Goal: Task Accomplishment & Management: Use online tool/utility

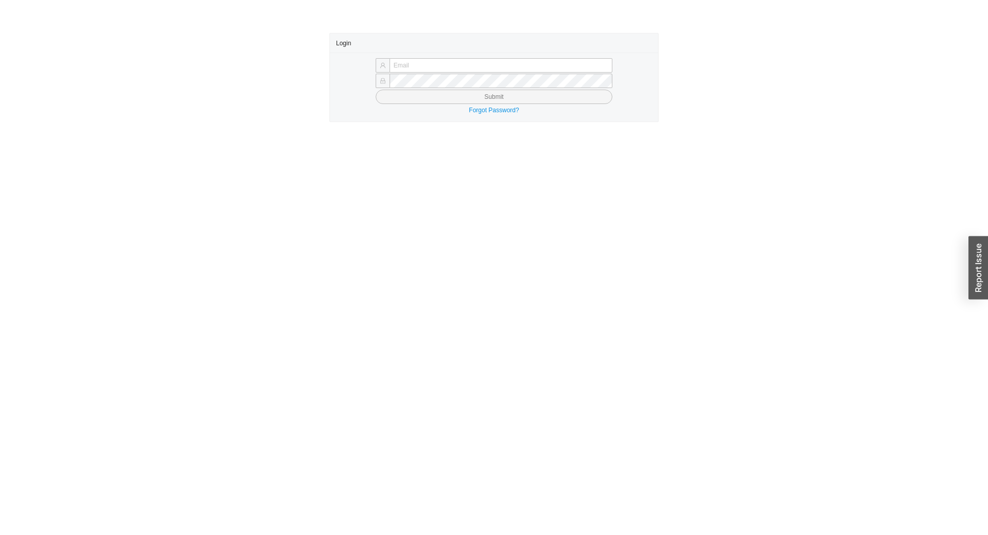
type input "yitz@homeandstone.com"
click at [473, 103] on button "Submit" at bounding box center [494, 97] width 237 height 14
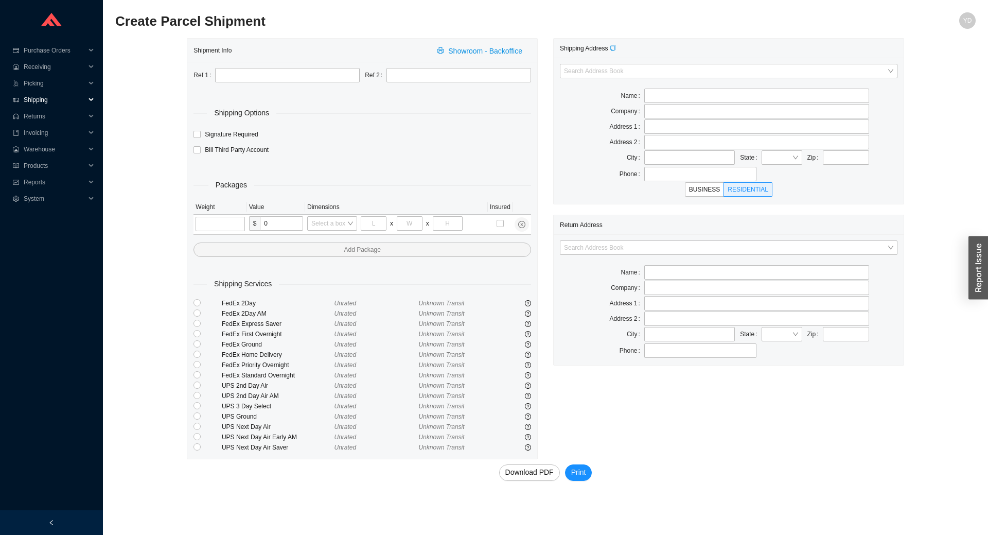
click at [44, 103] on span "Shipping" at bounding box center [55, 100] width 62 height 16
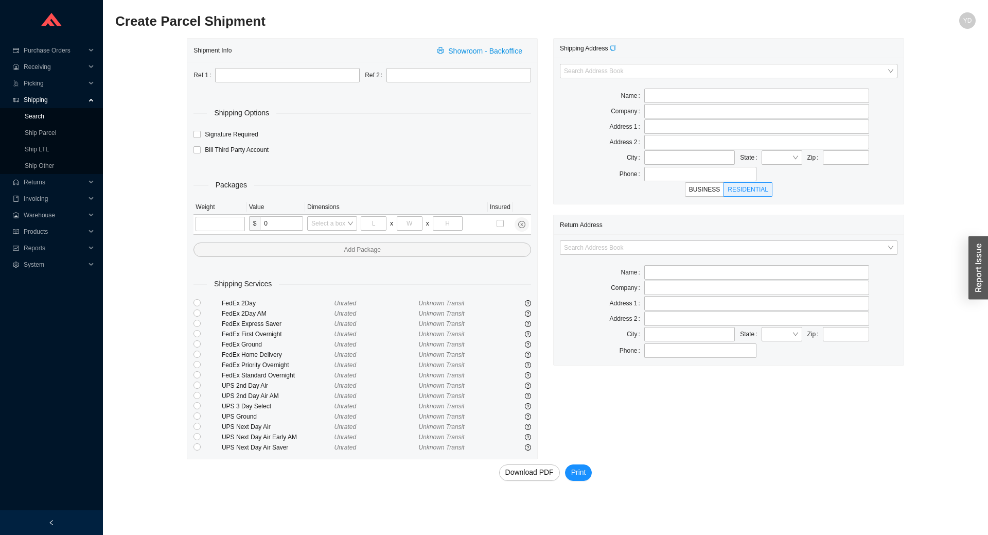
click at [44, 120] on link "Search" at bounding box center [35, 116] width 20 height 7
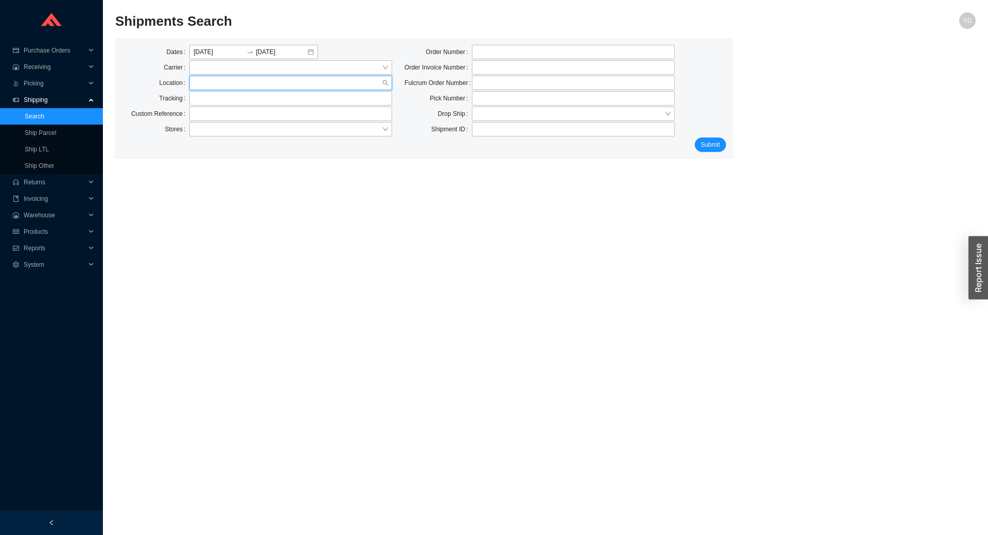
click at [224, 85] on input "search" at bounding box center [287, 82] width 188 height 13
click at [236, 116] on div "Home and Stone" at bounding box center [290, 115] width 194 height 9
click at [705, 139] on button "Submit" at bounding box center [710, 144] width 31 height 14
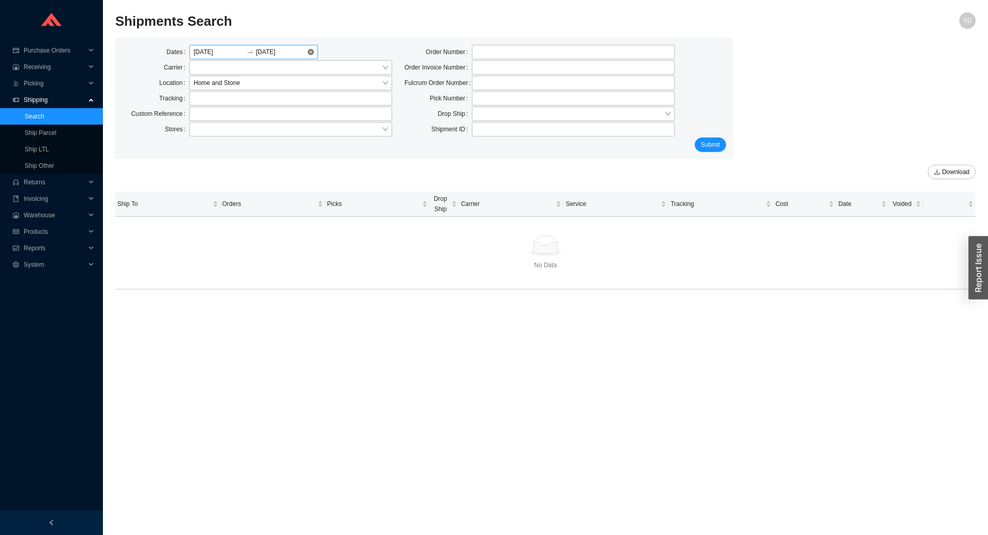
click at [221, 51] on input "08/26/2025" at bounding box center [218, 52] width 51 height 10
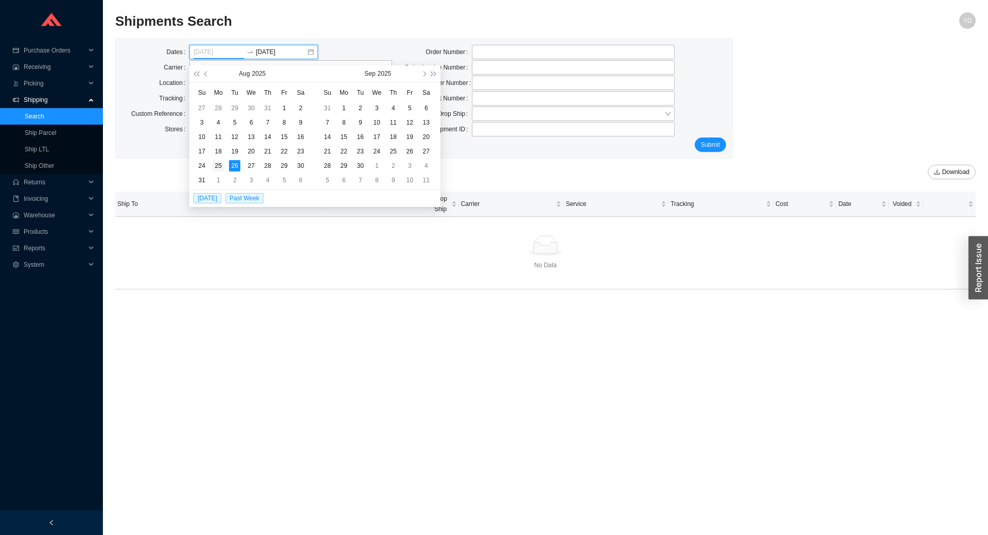
type input "08/25/2025"
click at [218, 166] on div "25" at bounding box center [217, 165] width 11 height 11
type input "08/26/2025"
click at [722, 143] on button "Submit" at bounding box center [710, 144] width 31 height 14
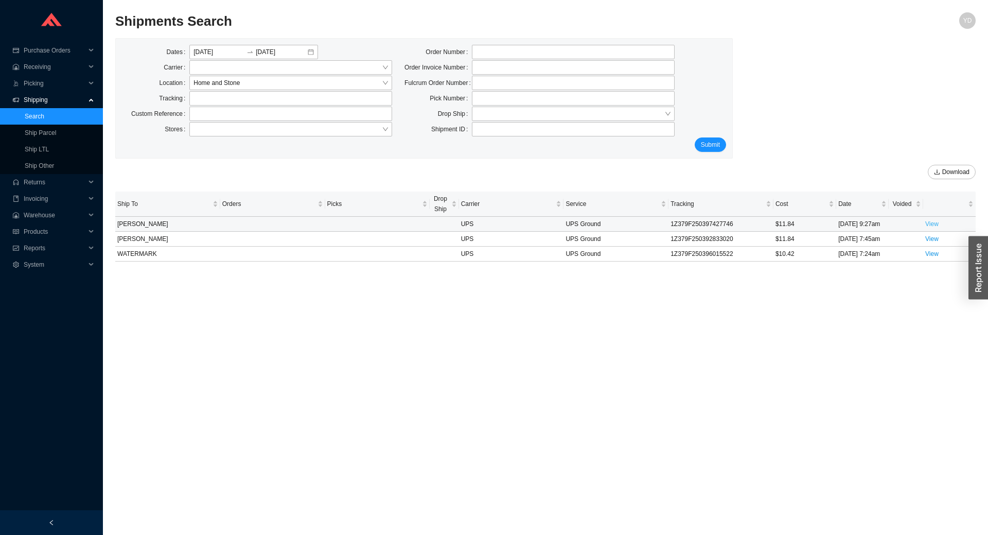
click at [932, 223] on link "View" at bounding box center [931, 223] width 13 height 7
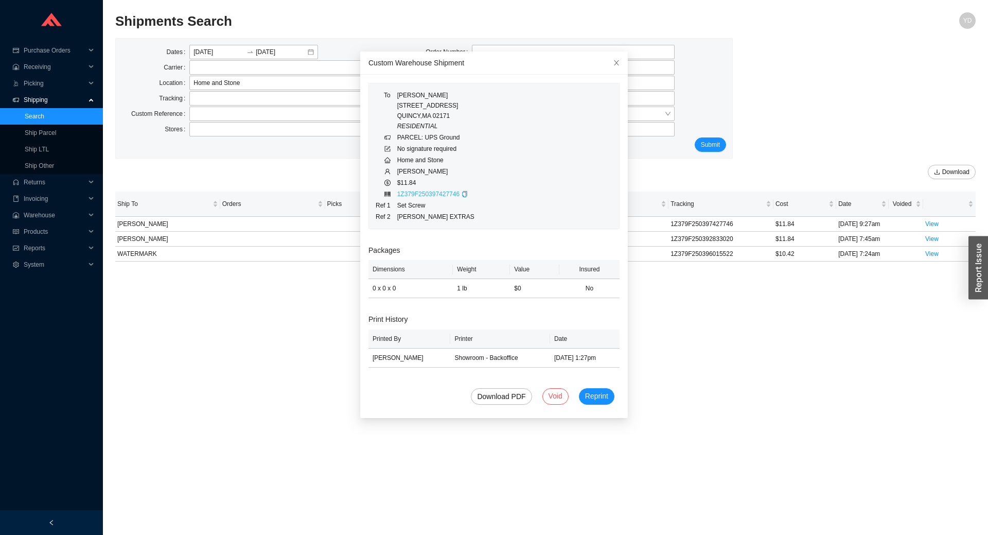
click at [427, 196] on link "1Z379F250397427746" at bounding box center [428, 193] width 62 height 7
click at [41, 209] on span "Warehouse" at bounding box center [55, 215] width 62 height 16
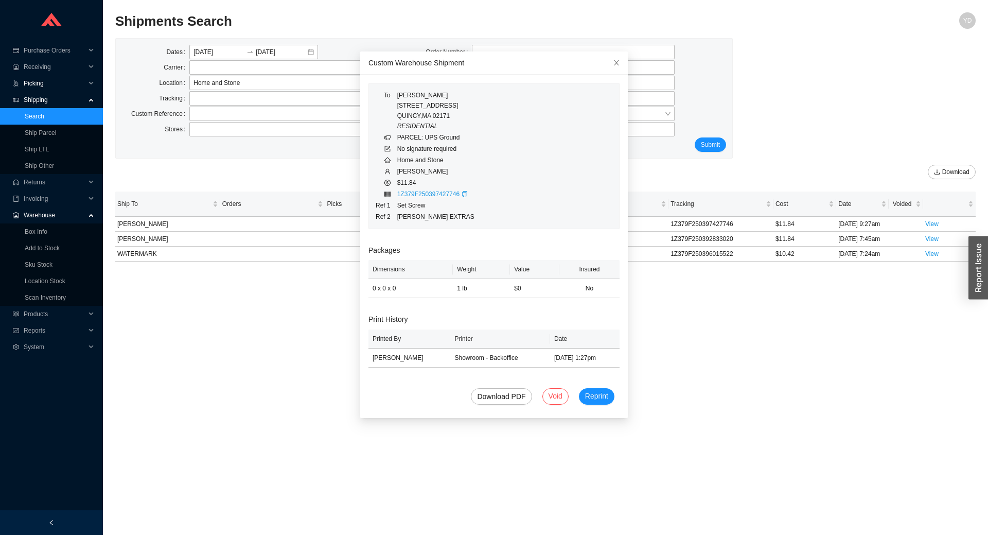
click at [43, 86] on span "Picking" at bounding box center [55, 83] width 62 height 16
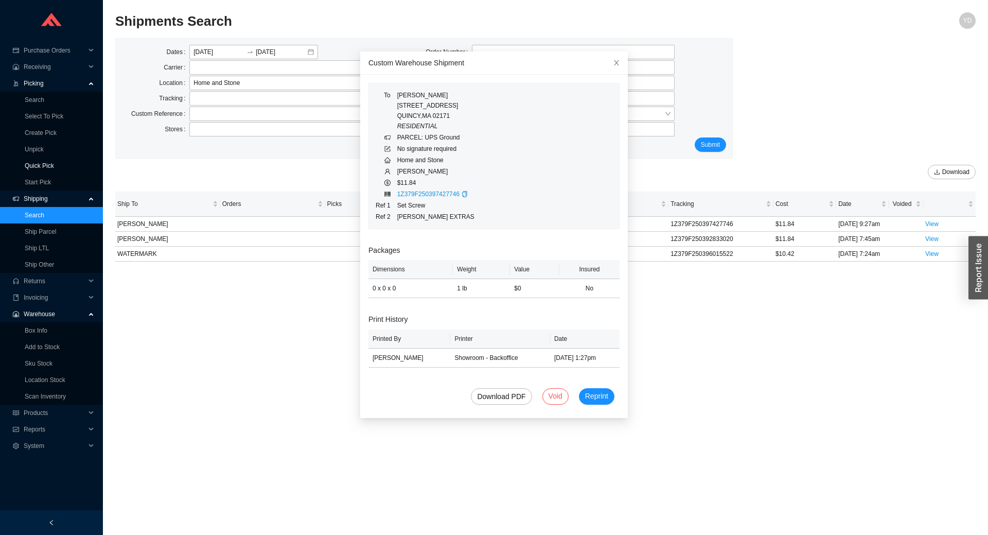
click at [44, 163] on link "Quick Pick" at bounding box center [39, 165] width 29 height 7
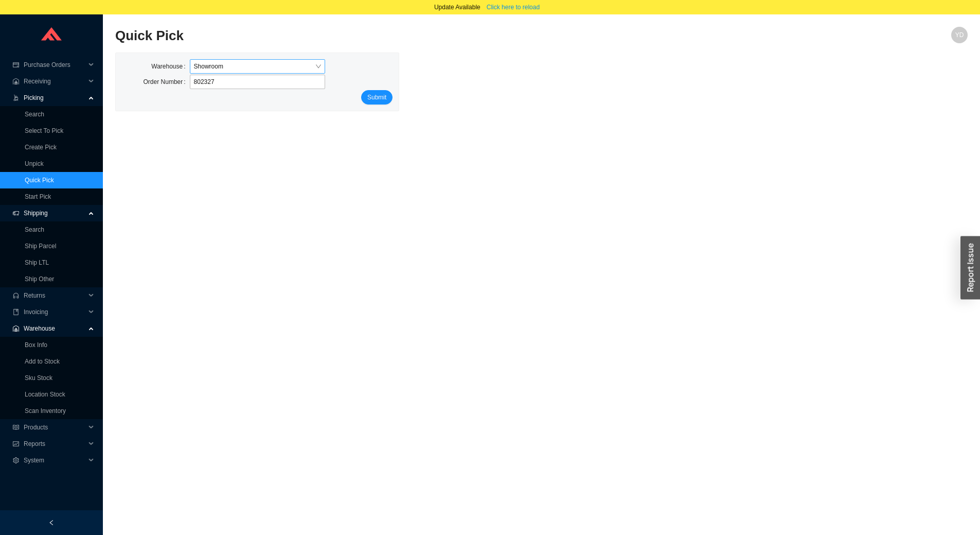
click at [231, 61] on span "Showroom" at bounding box center [257, 66] width 127 height 13
type input "802327"
click at [236, 97] on div "39 Progress" at bounding box center [257, 99] width 127 height 9
click at [379, 101] on span "Submit" at bounding box center [376, 97] width 19 height 10
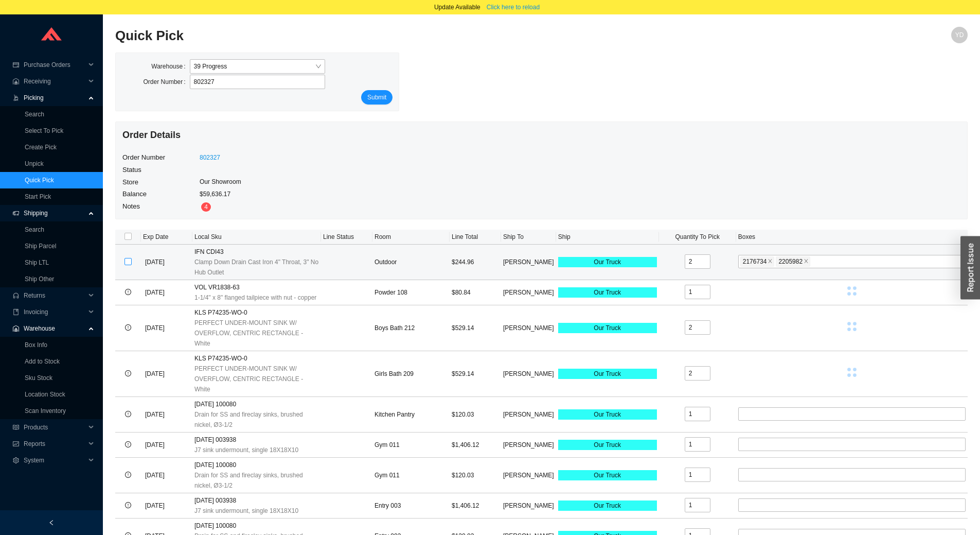
click at [130, 263] on input "checkbox" at bounding box center [128, 261] width 7 height 7
checkbox input "true"
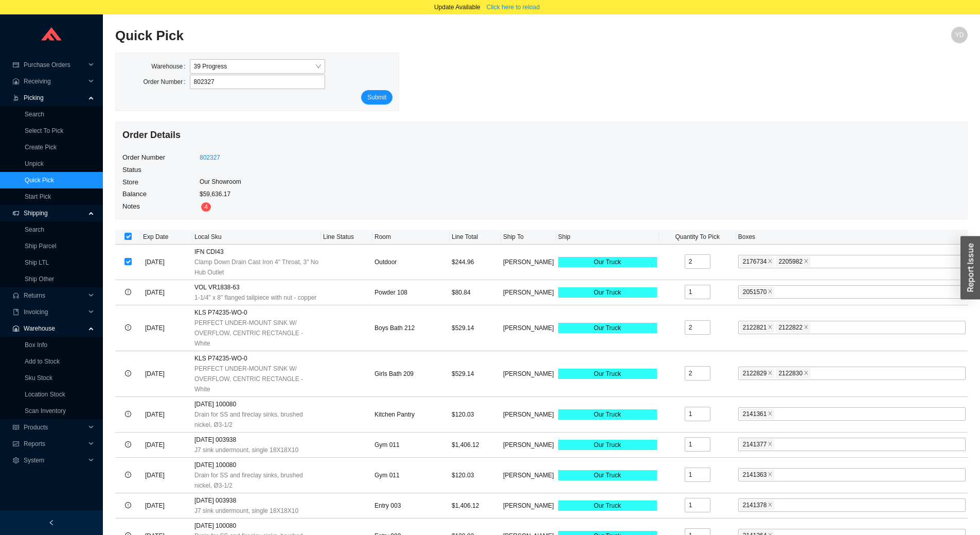
click at [127, 238] on input "checkbox" at bounding box center [128, 236] width 7 height 7
checkbox input "false"
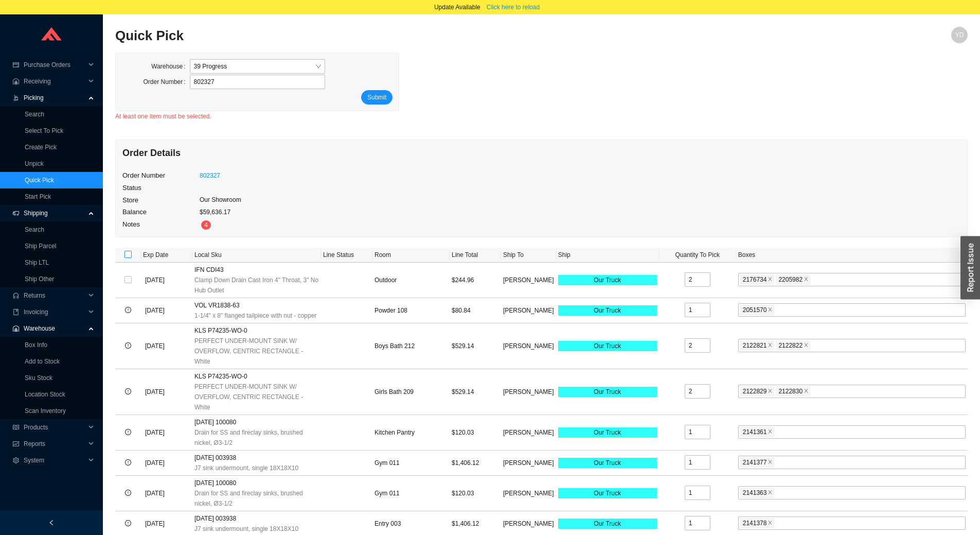
click at [125, 254] on input "checkbox" at bounding box center [128, 254] width 7 height 7
checkbox input "true"
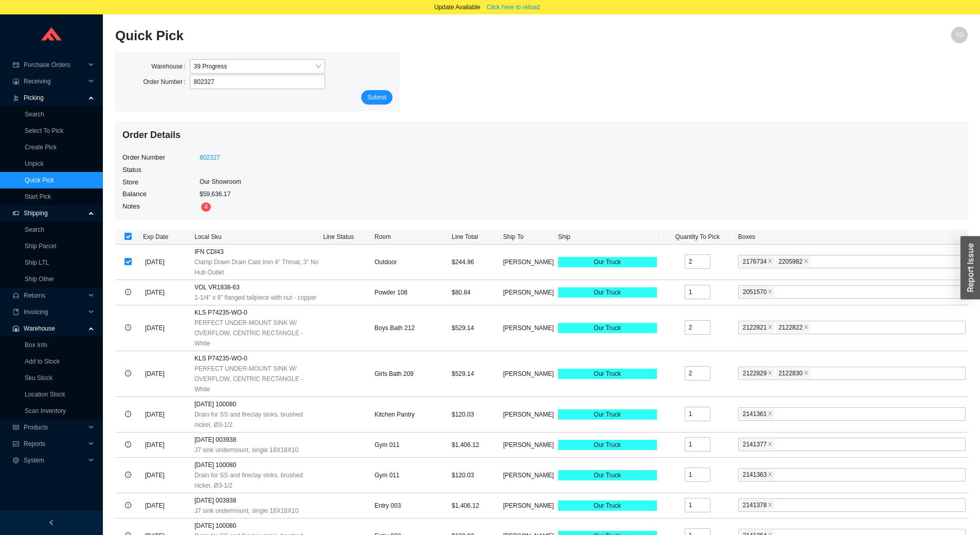
click at [125, 238] on input "checkbox" at bounding box center [128, 236] width 7 height 7
checkbox input "false"
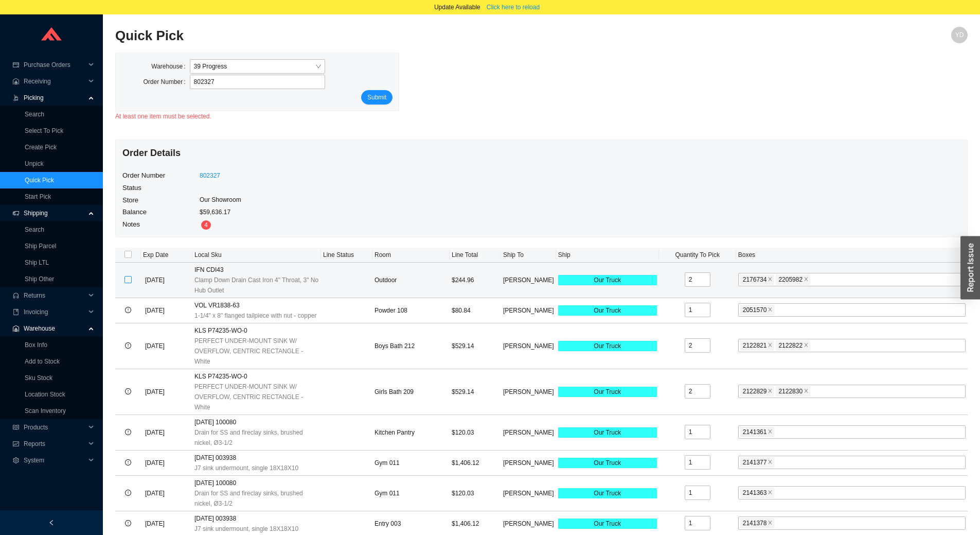
click at [130, 277] on input "checkbox" at bounding box center [128, 279] width 7 height 7
checkbox input "true"
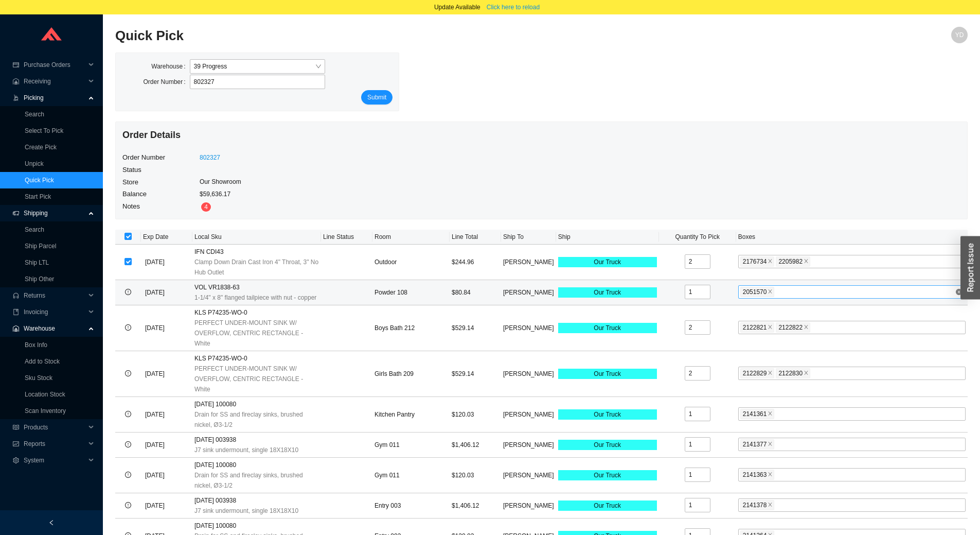
click at [802, 298] on div "2051570 + 0 ..." at bounding box center [847, 292] width 215 height 12
click at [52, 180] on link "Quick Pick" at bounding box center [39, 179] width 29 height 7
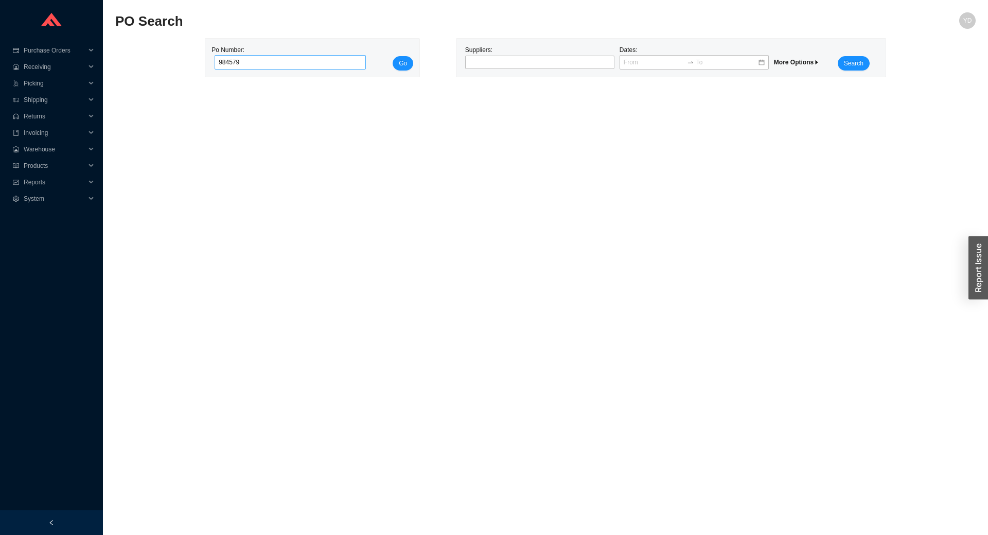
click at [393, 56] on button "Go" at bounding box center [403, 63] width 21 height 14
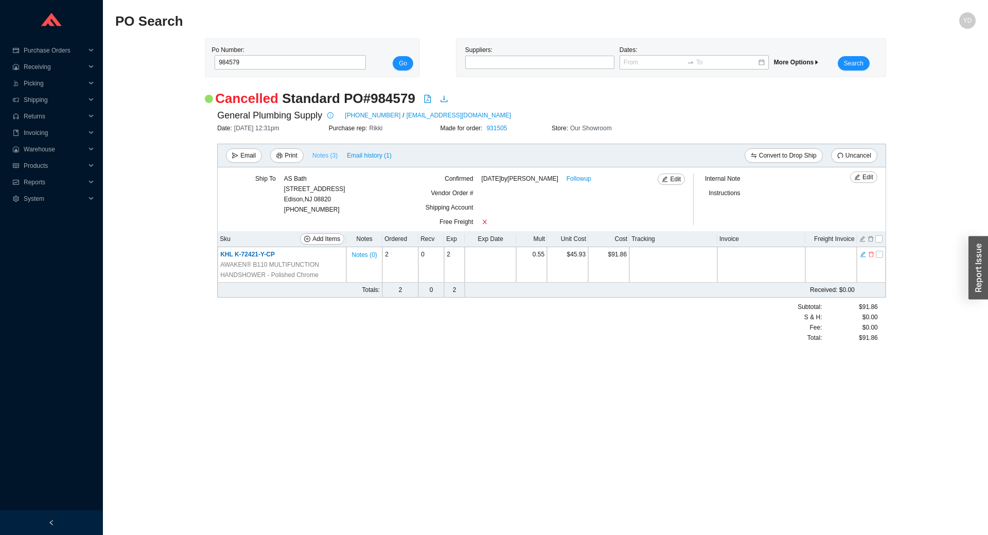
click at [323, 157] on span "Notes ( 3 )" at bounding box center [324, 155] width 25 height 10
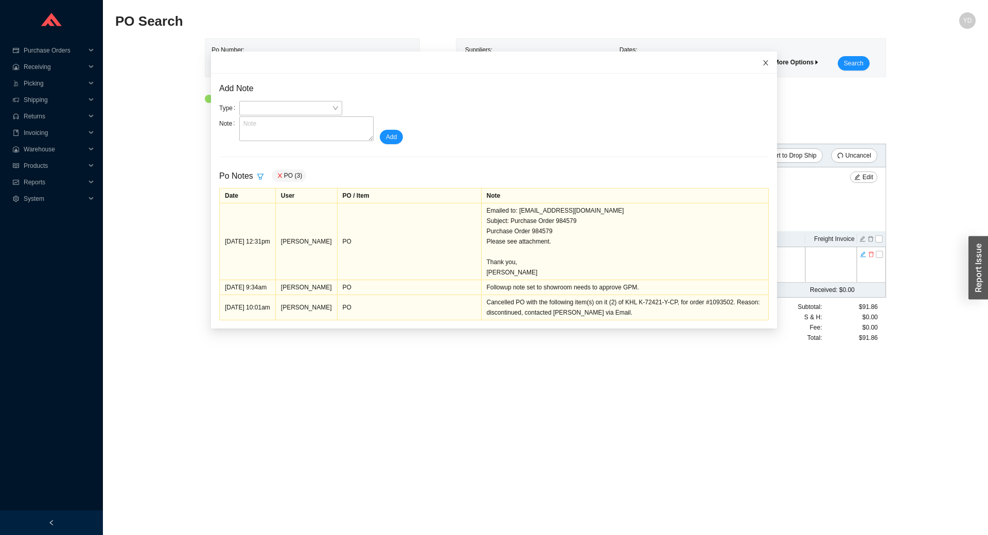
click at [762, 61] on icon "close" at bounding box center [765, 62] width 7 height 7
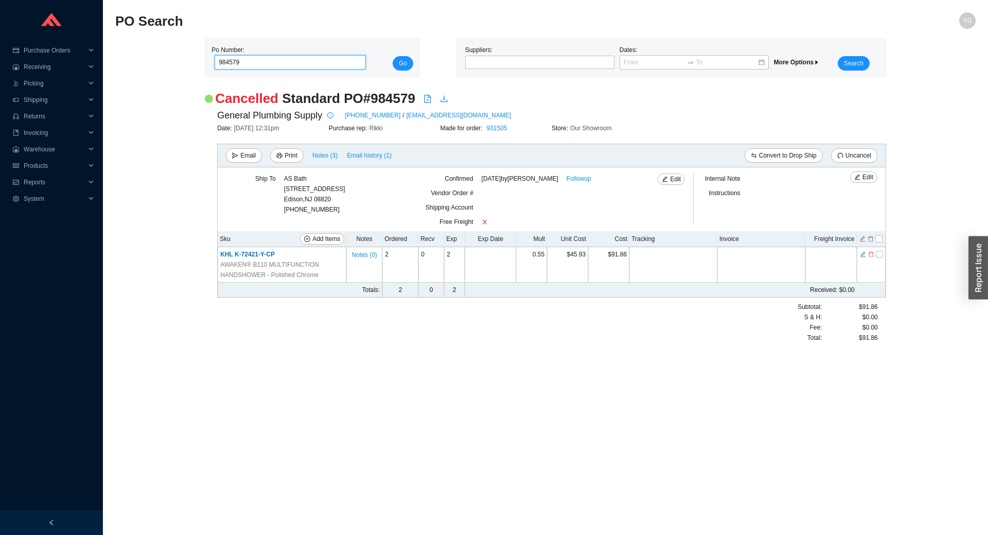
click at [277, 59] on input "984579" at bounding box center [290, 62] width 151 height 14
type input "984115"
click at [393, 56] on button "Go" at bounding box center [403, 63] width 21 height 14
click at [289, 65] on input "984115" at bounding box center [290, 62] width 151 height 14
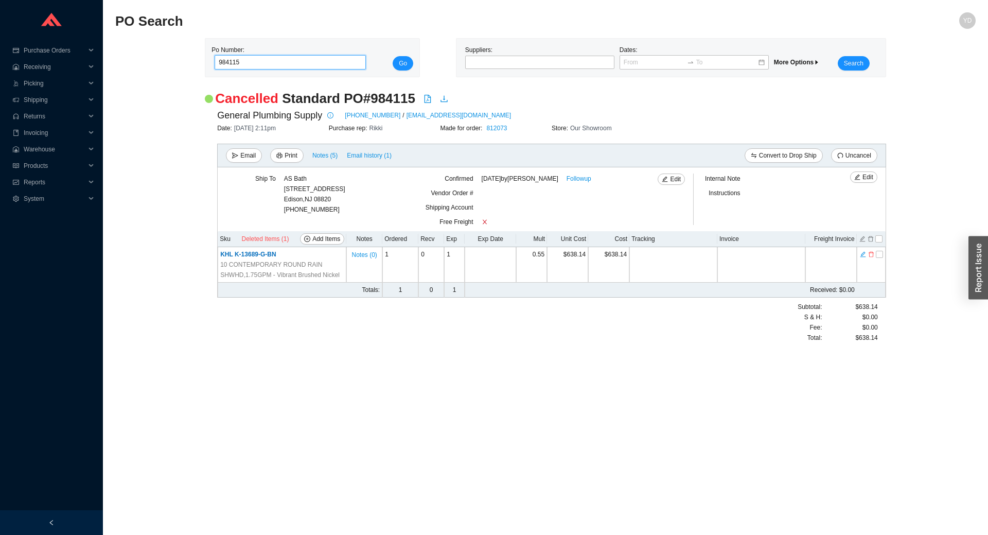
click at [289, 65] on input "984115" at bounding box center [290, 62] width 151 height 14
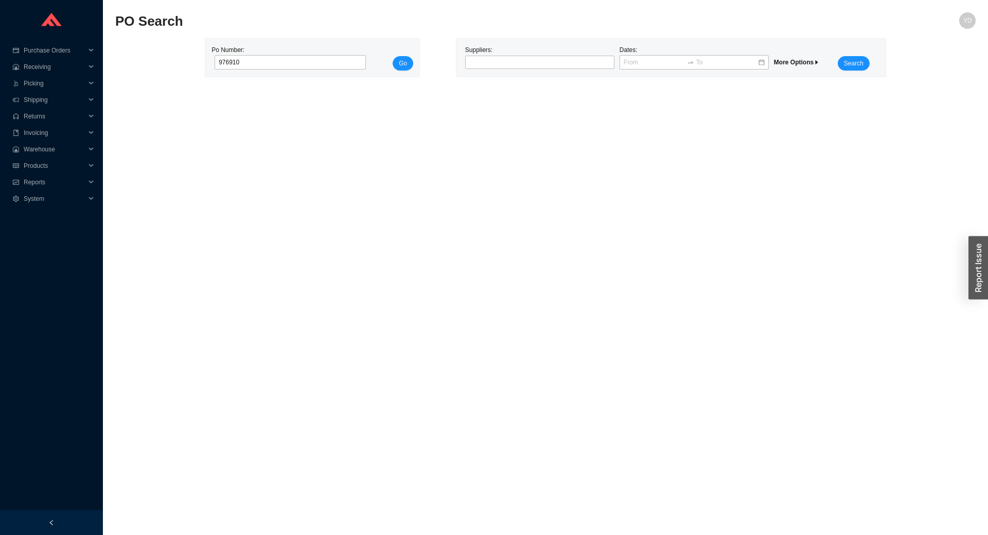
type input "976910"
click at [393, 56] on button "Go" at bounding box center [403, 63] width 21 height 14
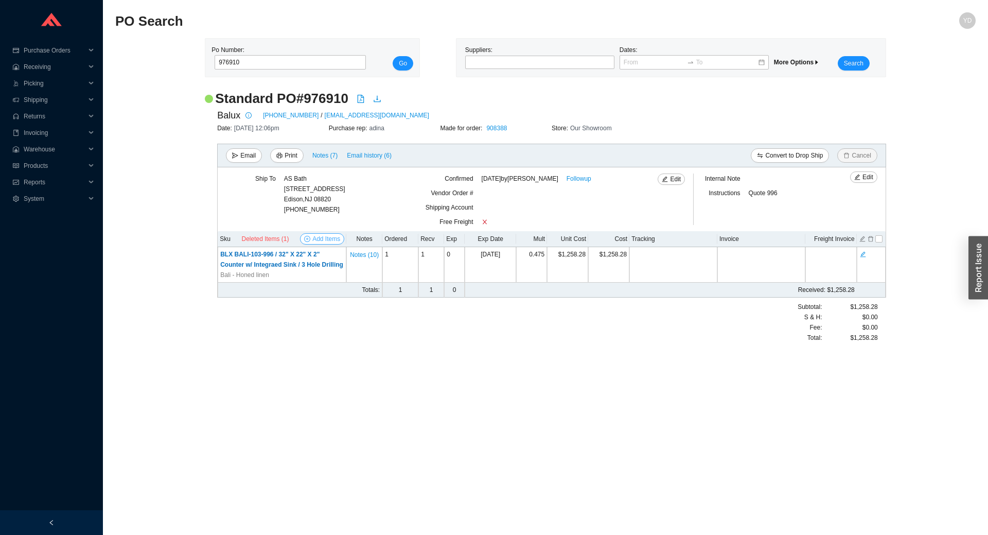
click at [335, 242] on span "Add Items" at bounding box center [326, 239] width 28 height 10
select select "783"
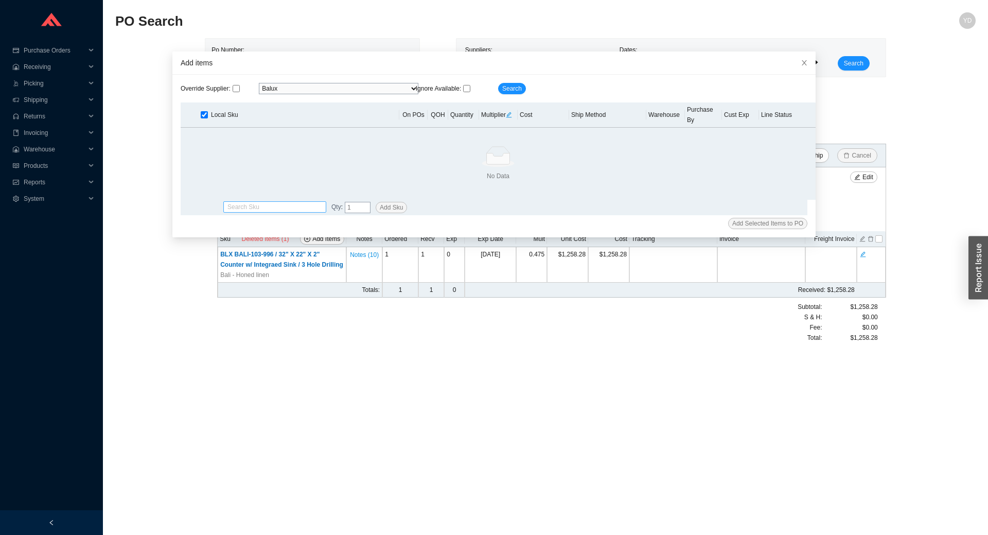
click at [281, 205] on input "search" at bounding box center [274, 207] width 95 height 10
click at [249, 222] on span "DIVERS" at bounding box center [248, 223] width 23 height 7
type input "BLX DIVERS"
click at [386, 207] on span "Add Sku" at bounding box center [391, 207] width 23 height 10
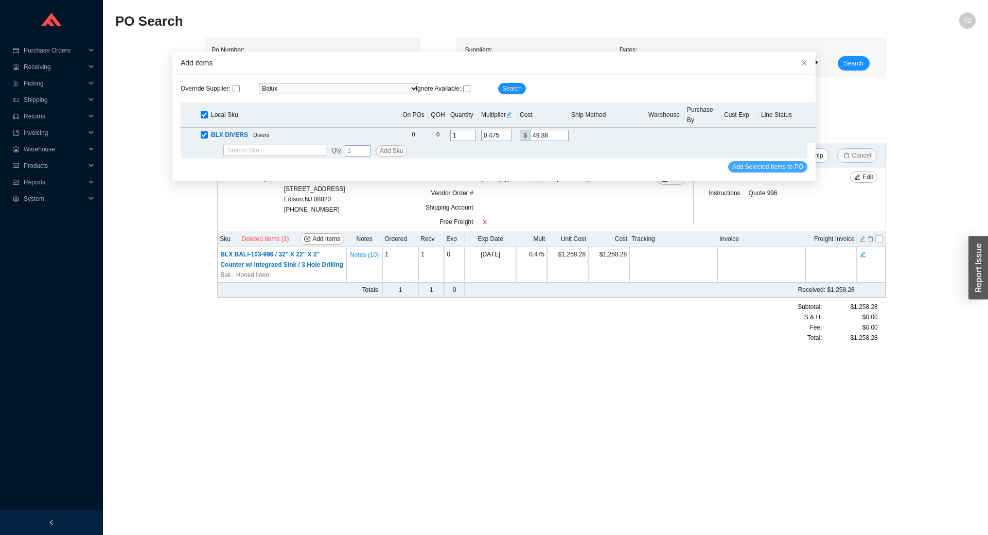
click at [771, 171] on span "Add Selected Items to PO" at bounding box center [767, 167] width 71 height 10
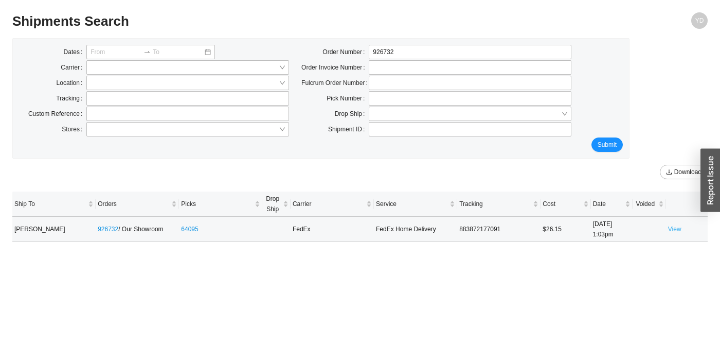
click at [671, 227] on link "View" at bounding box center [674, 228] width 13 height 7
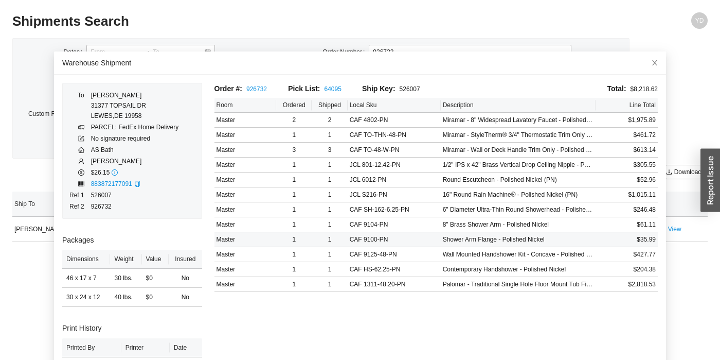
scroll to position [20, 0]
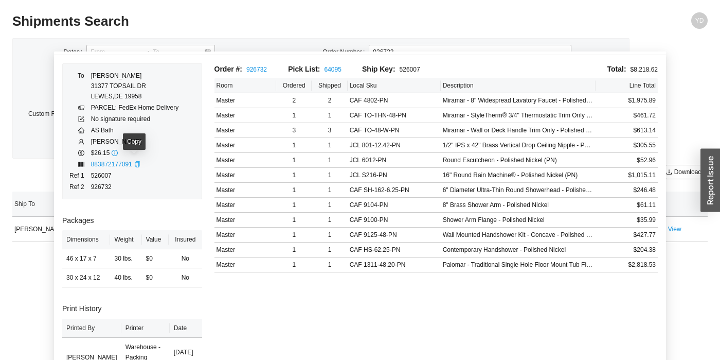
click at [134, 165] on icon "copy" at bounding box center [137, 164] width 6 height 6
click at [104, 167] on link "883872177091" at bounding box center [111, 164] width 41 height 7
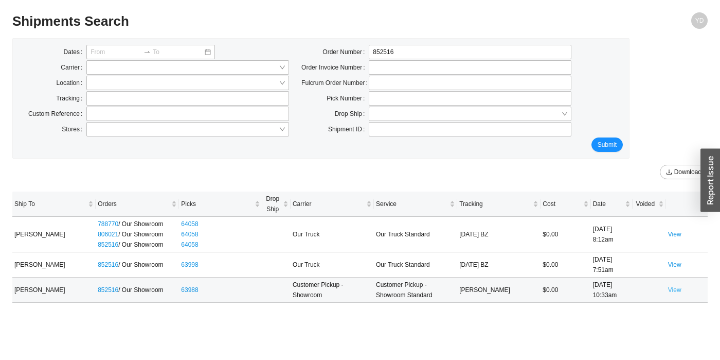
click at [675, 291] on link "View" at bounding box center [674, 289] width 13 height 7
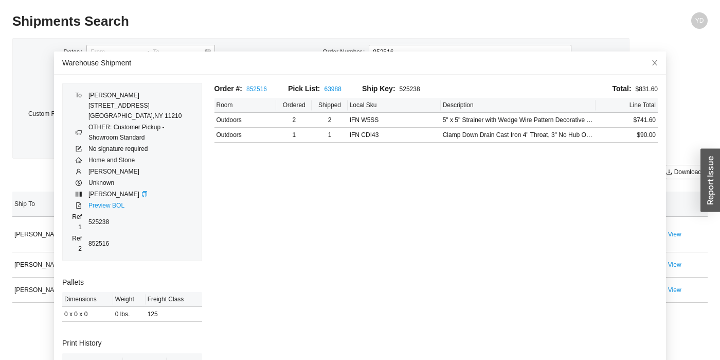
scroll to position [72, 0]
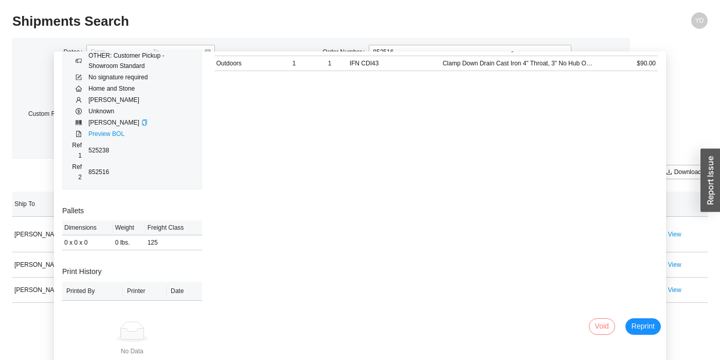
click at [595, 322] on span "Void" at bounding box center [602, 326] width 14 height 12
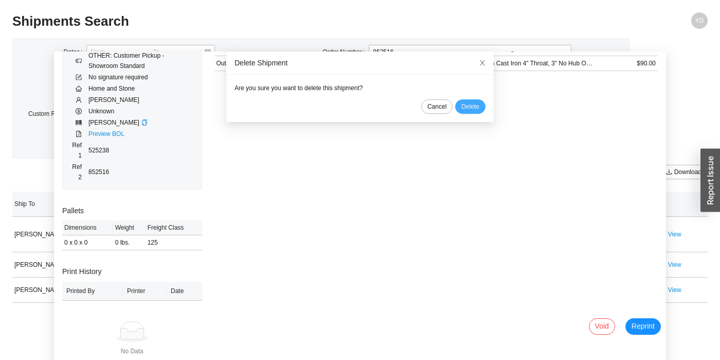
click at [462, 103] on span "Delete" at bounding box center [471, 106] width 18 height 10
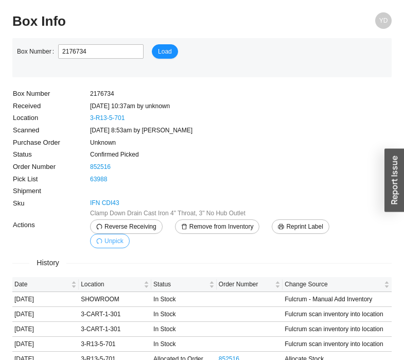
click at [123, 236] on span "Unpick" at bounding box center [113, 241] width 19 height 10
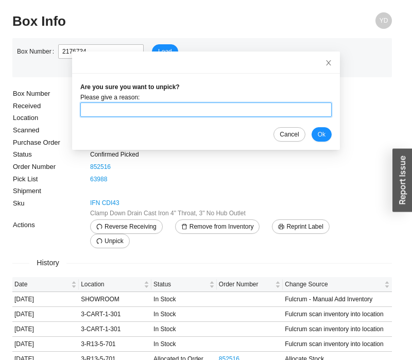
click at [205, 109] on input "text" at bounding box center [205, 109] width 251 height 14
type input "cc"
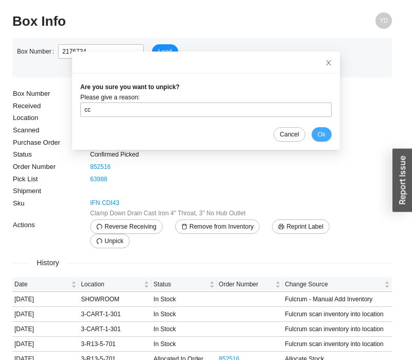
click at [317, 130] on span "Ok" at bounding box center [321, 134] width 8 height 10
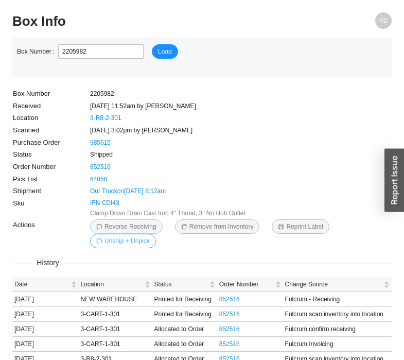
click at [115, 239] on span "Unship + Unpick" at bounding box center [126, 241] width 45 height 10
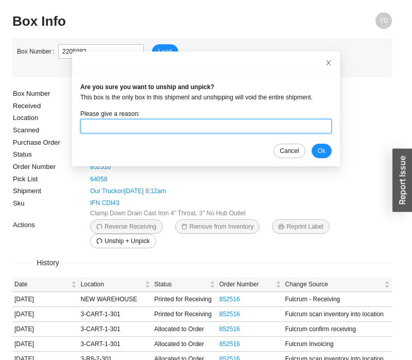
click at [278, 133] on input "text" at bounding box center [205, 126] width 251 height 14
type input "cc"
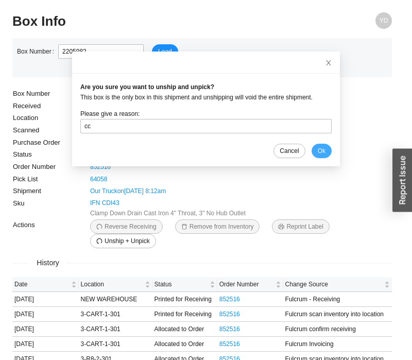
click at [317, 148] on span "Ok" at bounding box center [321, 151] width 8 height 10
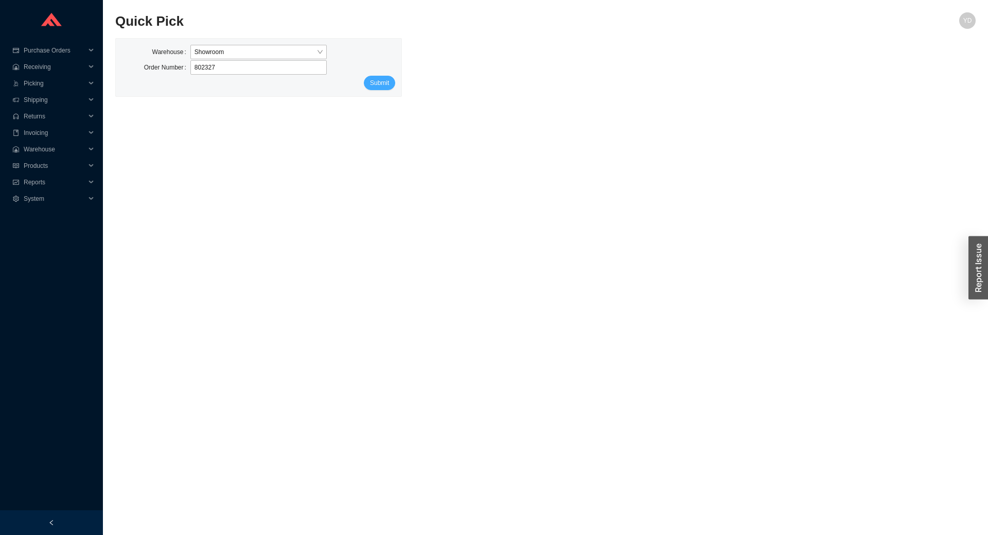
type input "802327"
click at [384, 83] on span "Submit" at bounding box center [379, 83] width 19 height 10
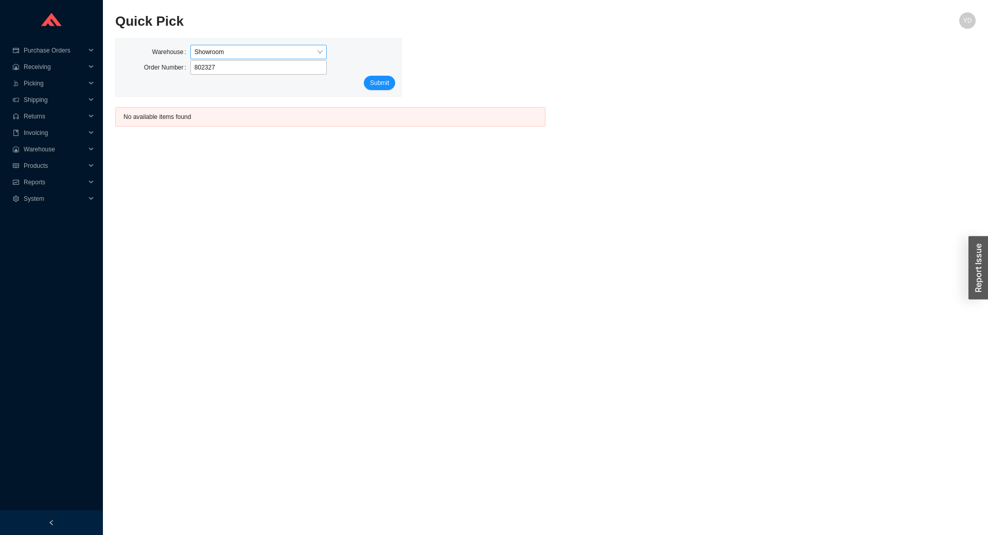
click at [287, 52] on span "Showroom" at bounding box center [258, 51] width 129 height 13
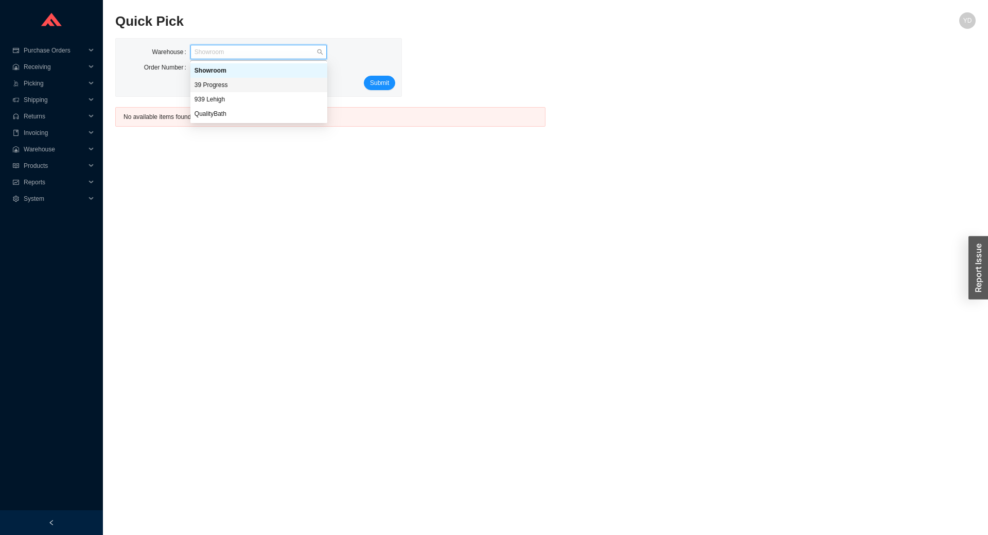
click at [268, 83] on div "39 Progress" at bounding box center [258, 84] width 129 height 9
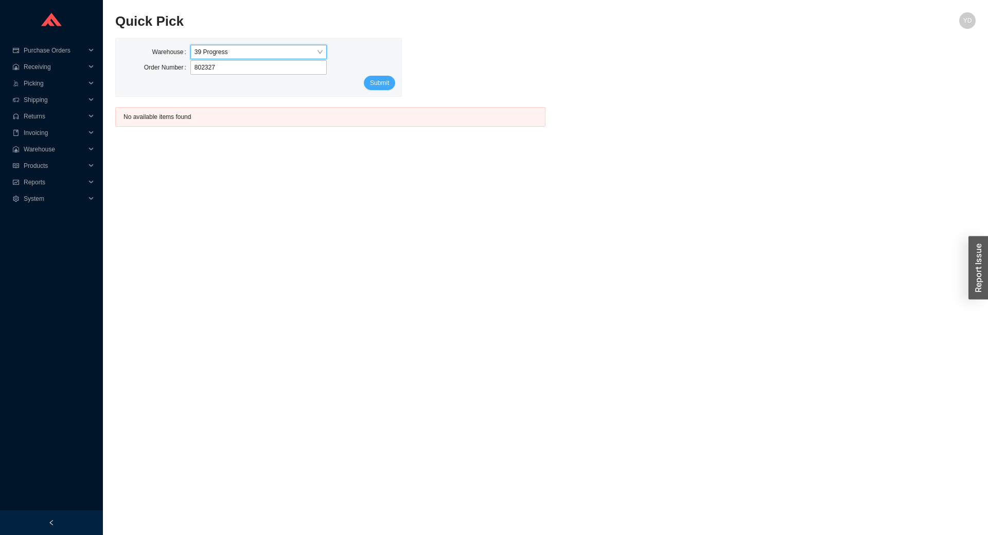
click at [382, 80] on span "Submit" at bounding box center [379, 83] width 19 height 10
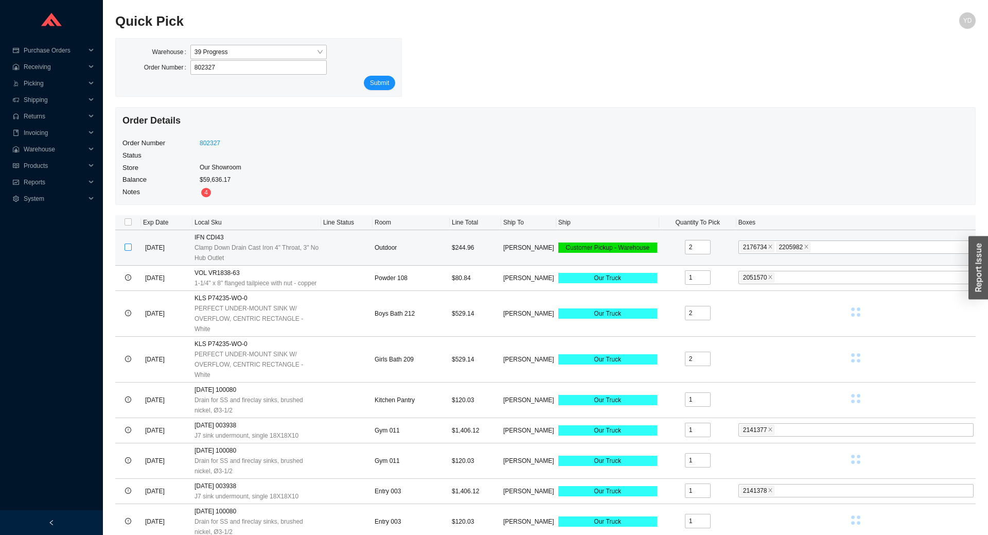
click at [128, 250] on input "checkbox" at bounding box center [128, 246] width 7 height 7
checkbox input "true"
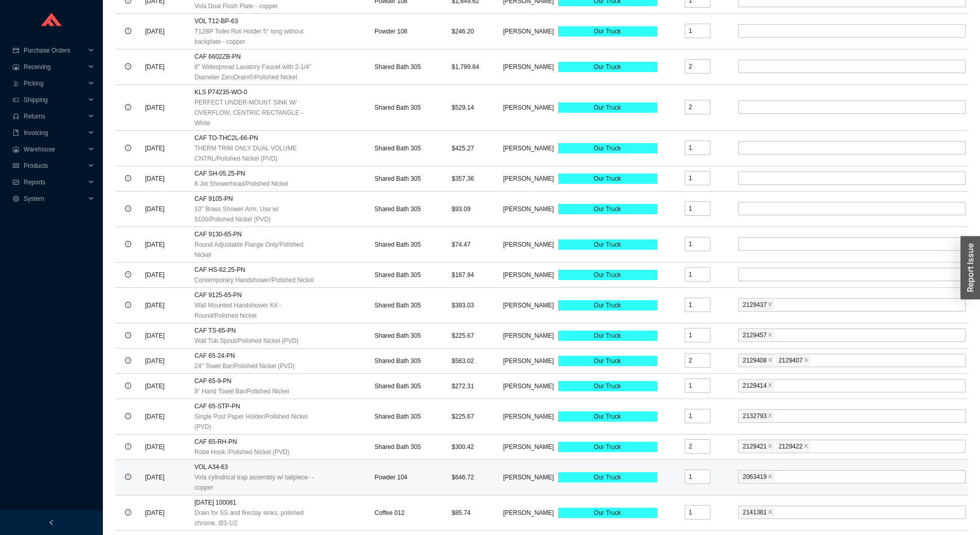
scroll to position [3190, 0]
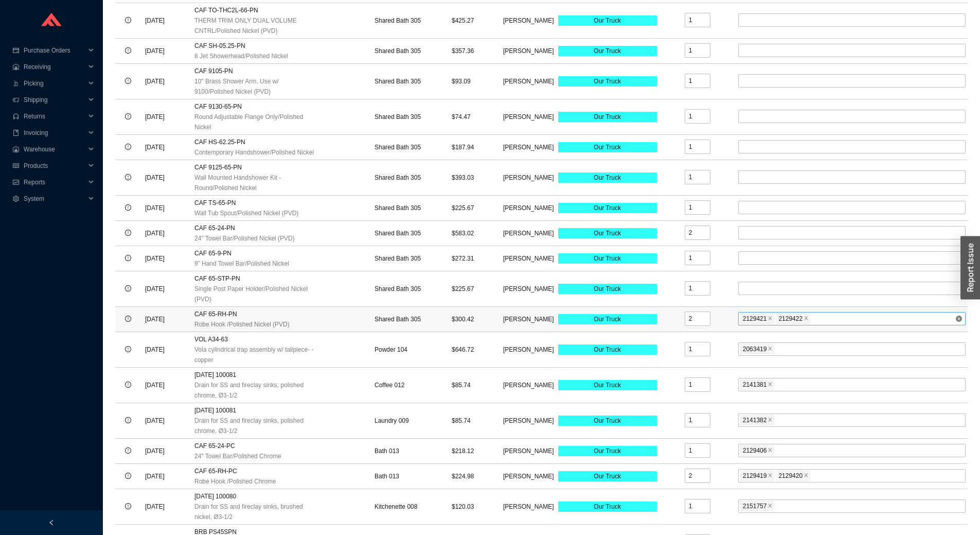
click at [955, 312] on div "2129421 2129422 + 0 ..." at bounding box center [851, 318] width 227 height 13
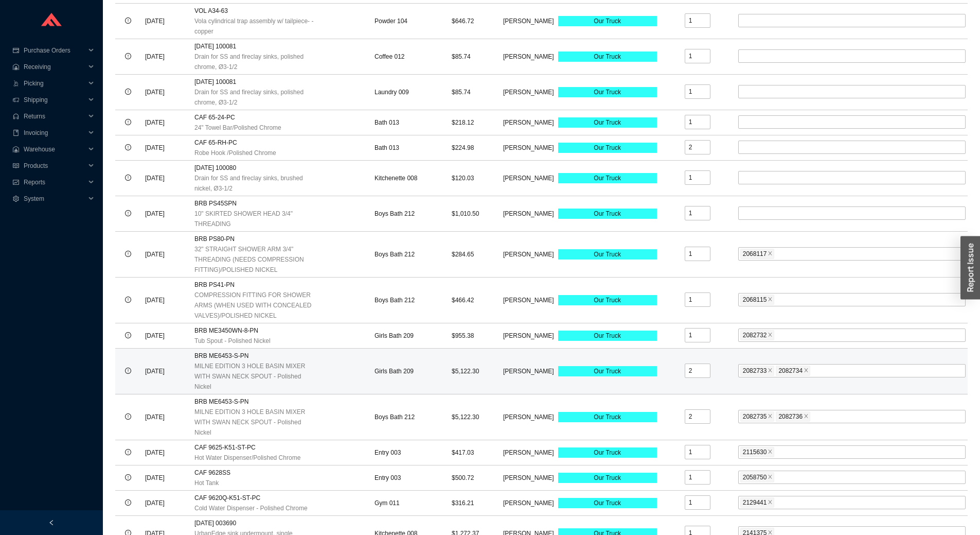
scroll to position [3550, 0]
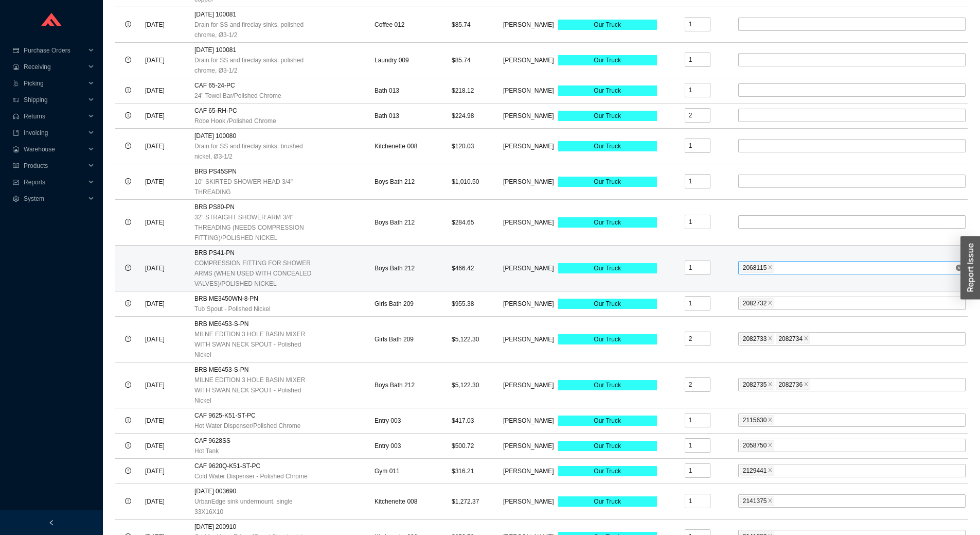
click at [962, 261] on div "2068115 + 0 ..." at bounding box center [851, 267] width 227 height 13
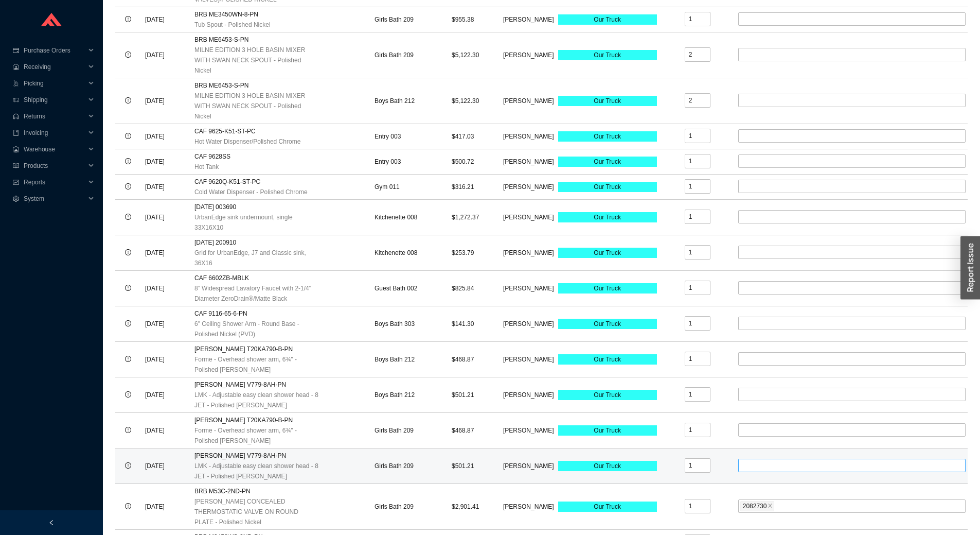
scroll to position [3857, 0]
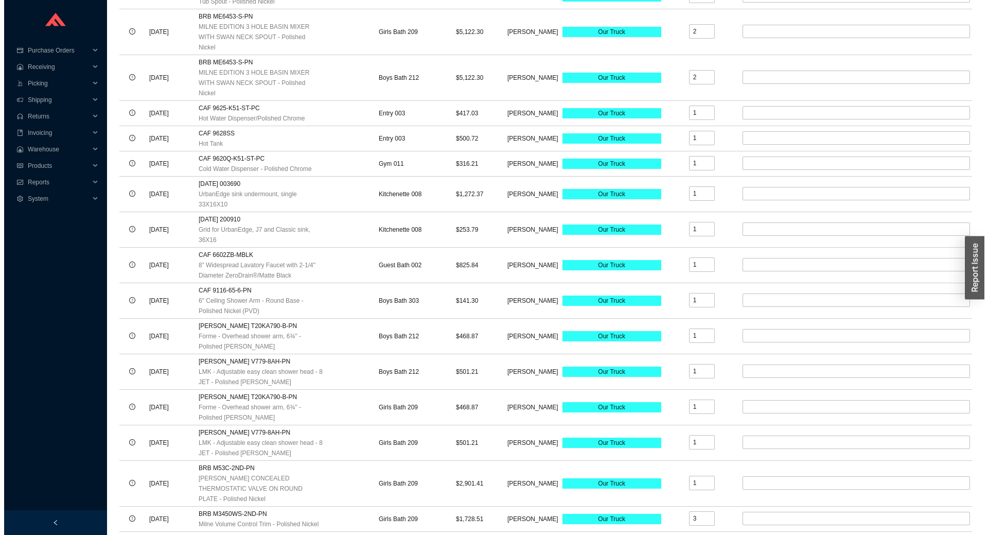
scroll to position [0, 0]
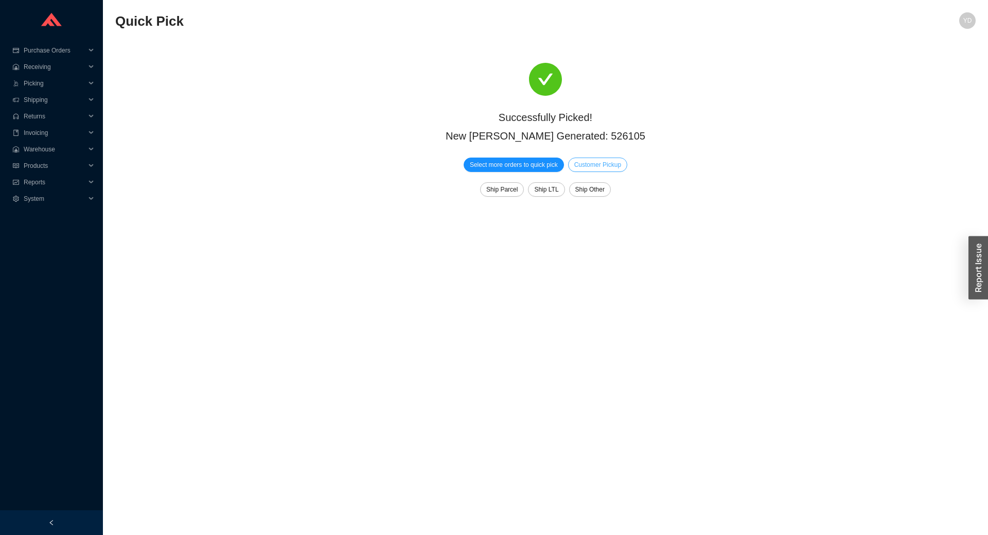
click at [620, 167] on span "Customer Pickup" at bounding box center [597, 165] width 47 height 10
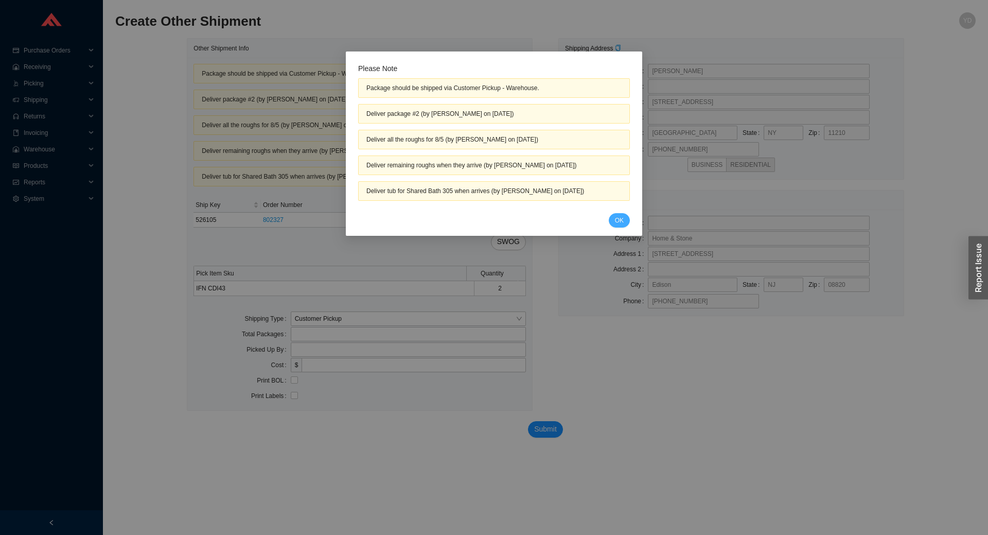
click at [621, 214] on button "OK" at bounding box center [619, 220] width 21 height 14
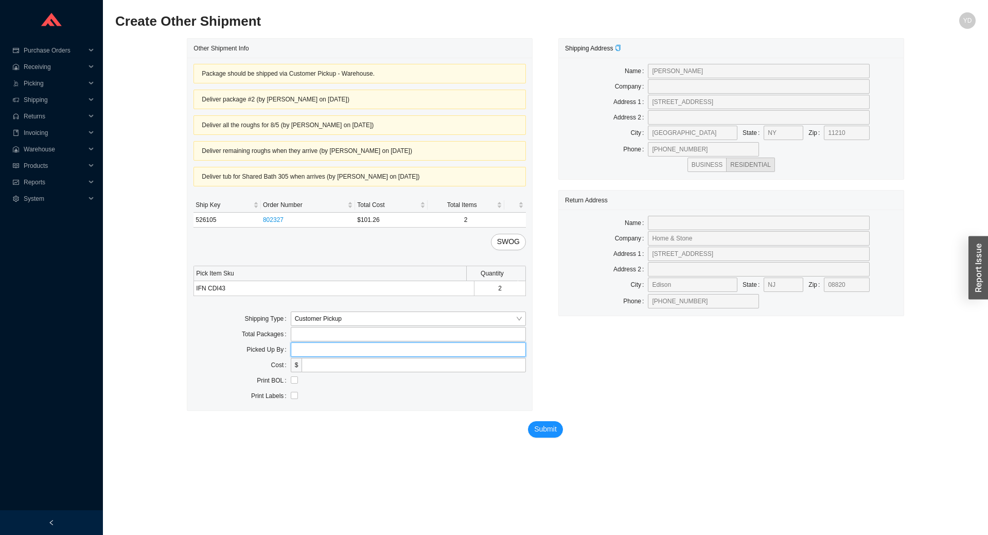
click at [431, 345] on input "text" at bounding box center [408, 349] width 235 height 14
type input "-"
click at [536, 434] on span "Submit" at bounding box center [545, 429] width 23 height 12
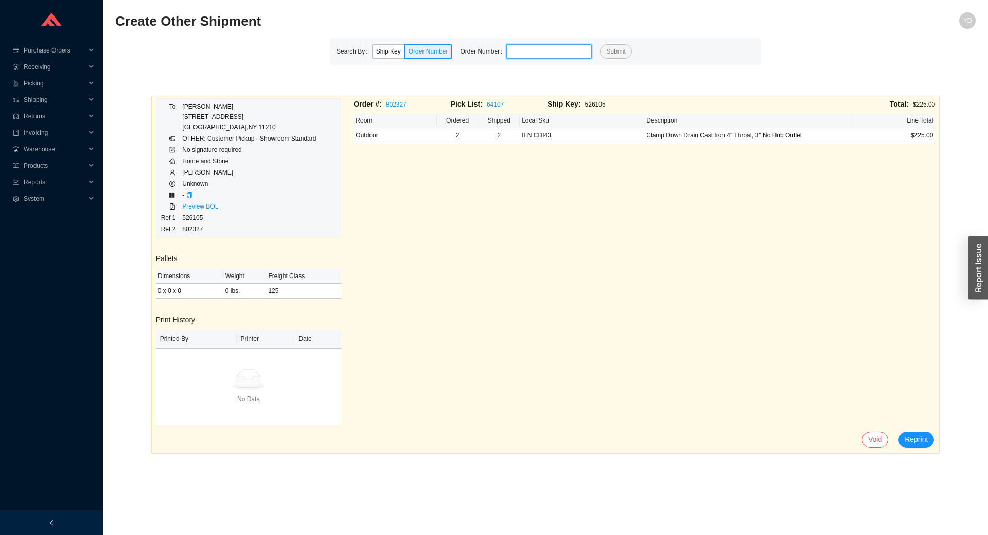
click at [528, 53] on input "tel" at bounding box center [548, 51] width 85 height 14
paste input "852516"
type input "852516"
click at [600, 44] on button "Submit" at bounding box center [615, 51] width 31 height 14
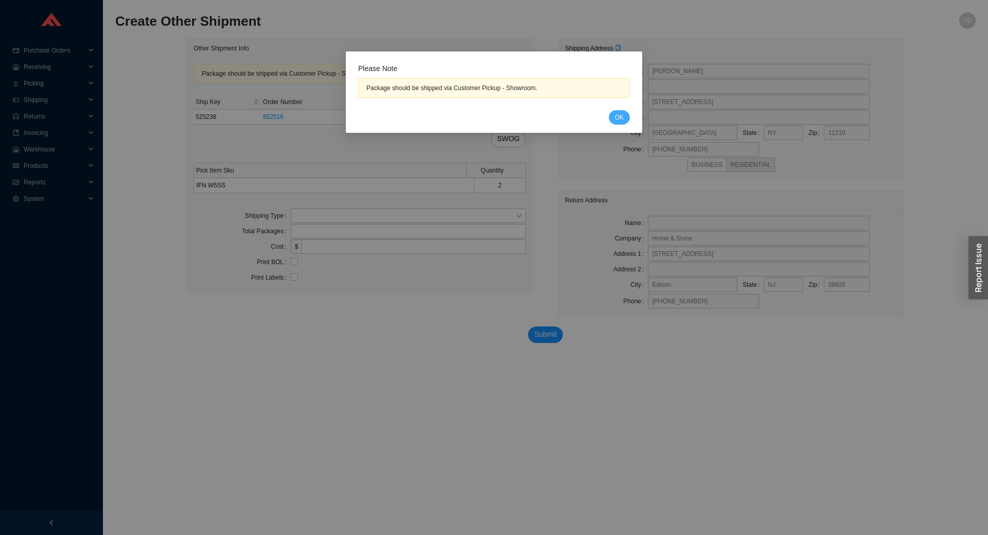
click at [629, 114] on button "OK" at bounding box center [619, 117] width 21 height 14
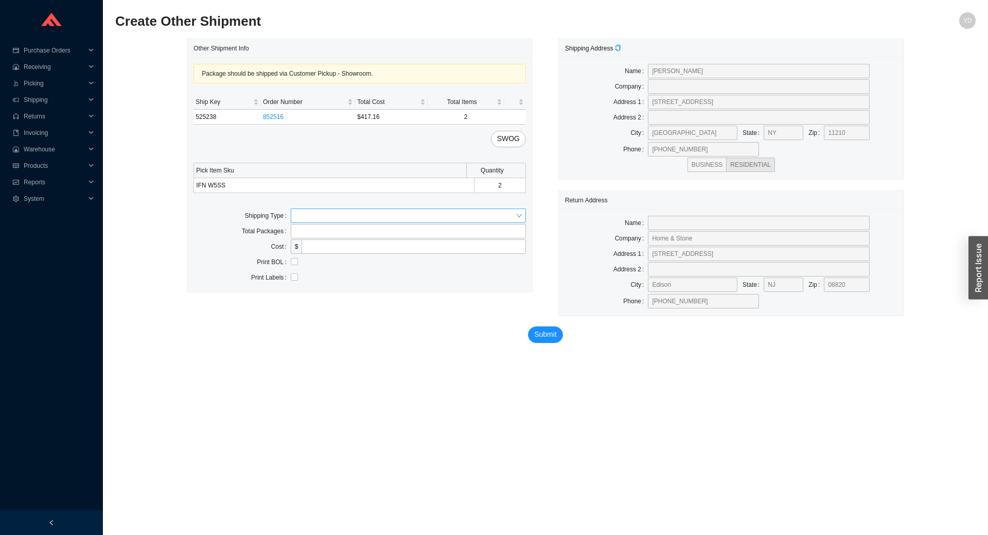
click at [477, 210] on input "search" at bounding box center [405, 215] width 221 height 13
click at [447, 253] on div "Customer Pickup" at bounding box center [408, 248] width 227 height 9
click at [371, 250] on input "text" at bounding box center [408, 246] width 235 height 14
type input "menachem"
click at [547, 334] on span "Submit" at bounding box center [545, 334] width 23 height 12
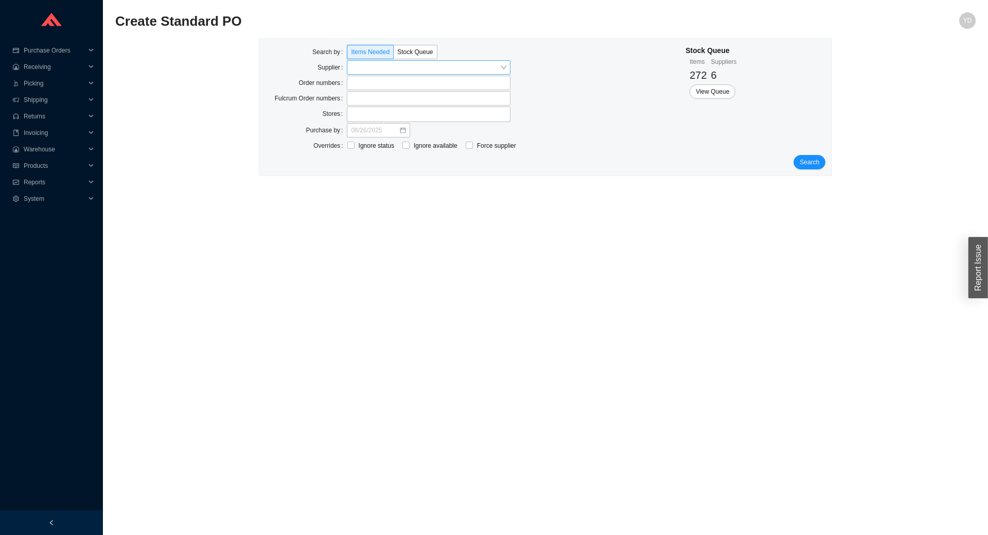
click at [380, 70] on input "search" at bounding box center [425, 67] width 149 height 13
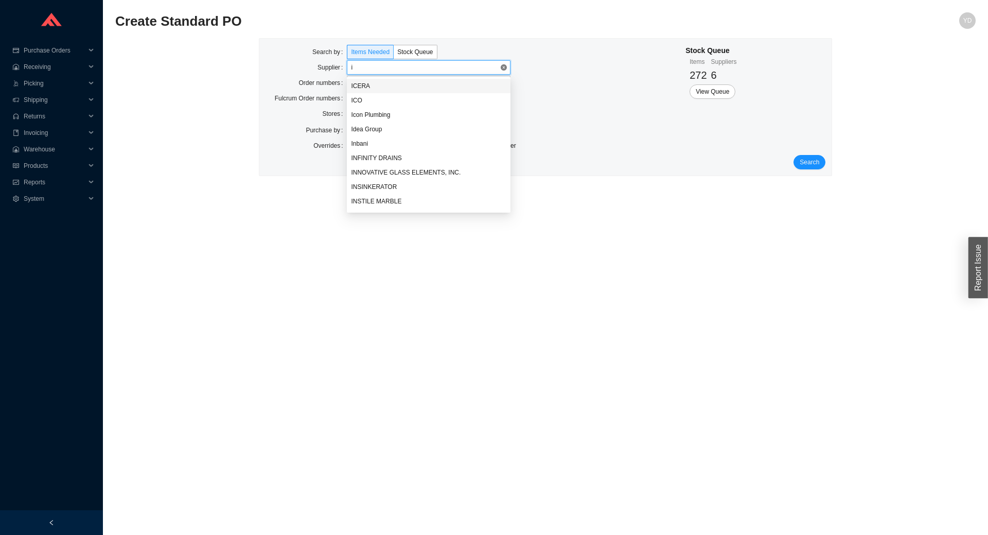
type input "in"
click at [396, 98] on div "INFINITY DRAINS" at bounding box center [428, 100] width 155 height 9
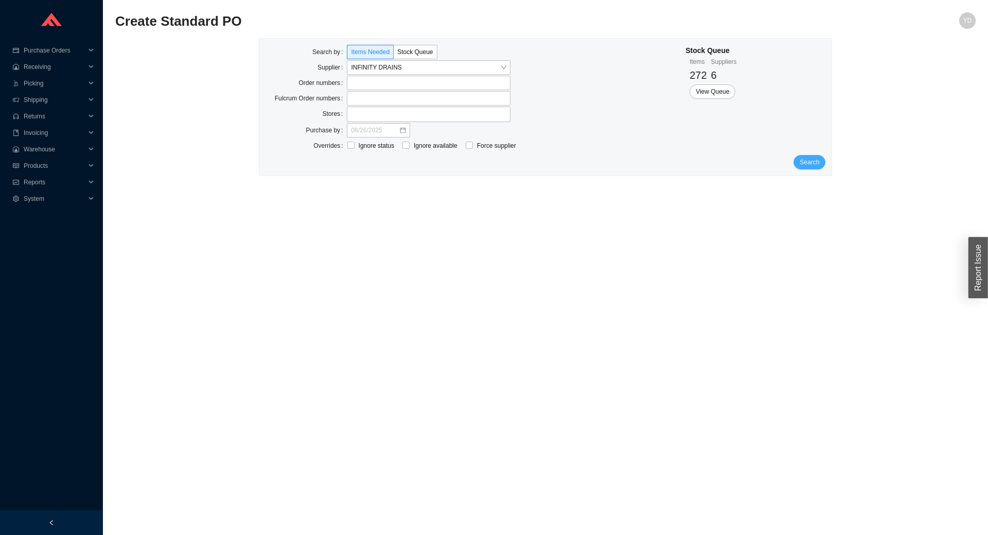
click at [818, 161] on span "Search" at bounding box center [810, 162] width 20 height 10
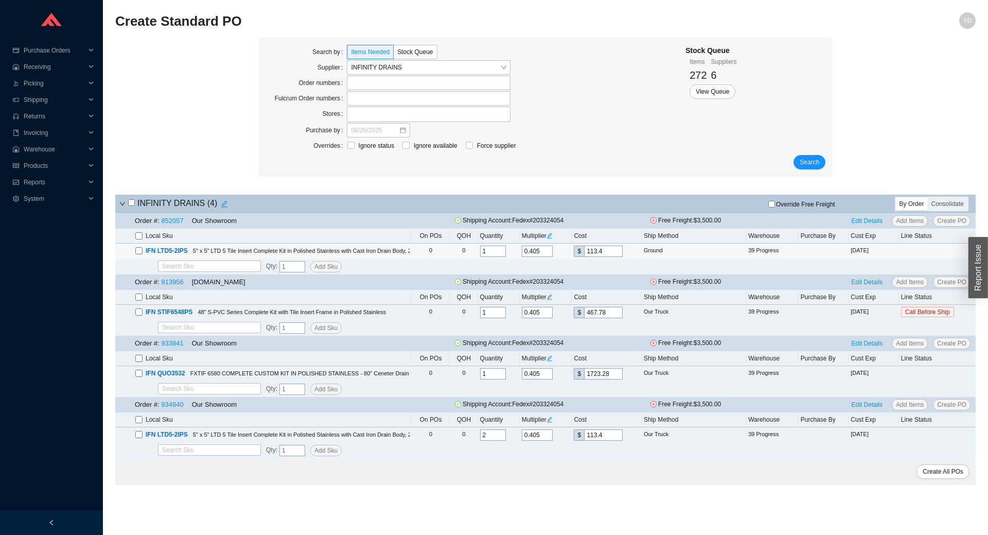
click at [139, 250] on input "checkbox" at bounding box center [138, 250] width 7 height 7
checkbox input "true"
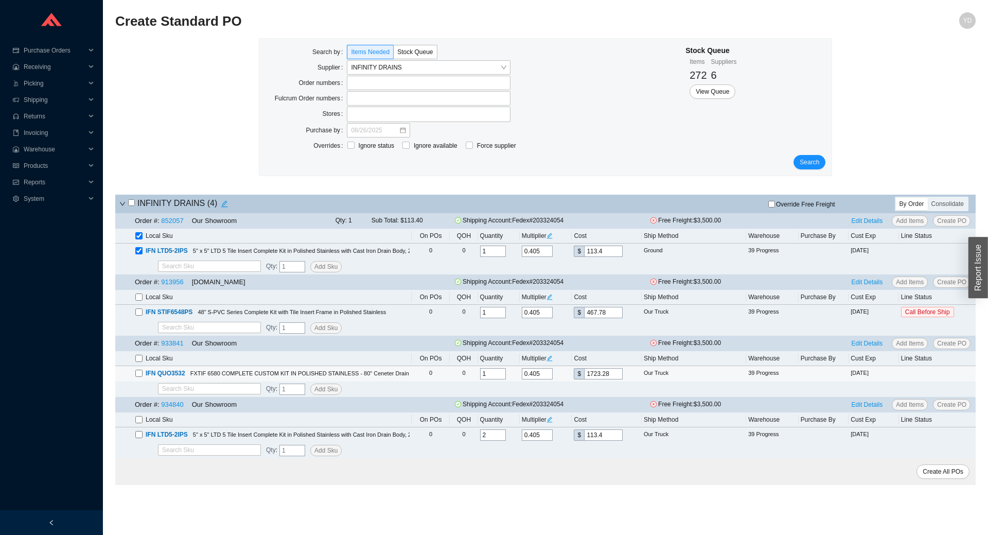
click at [139, 373] on input "checkbox" at bounding box center [138, 372] width 7 height 7
checkbox input "true"
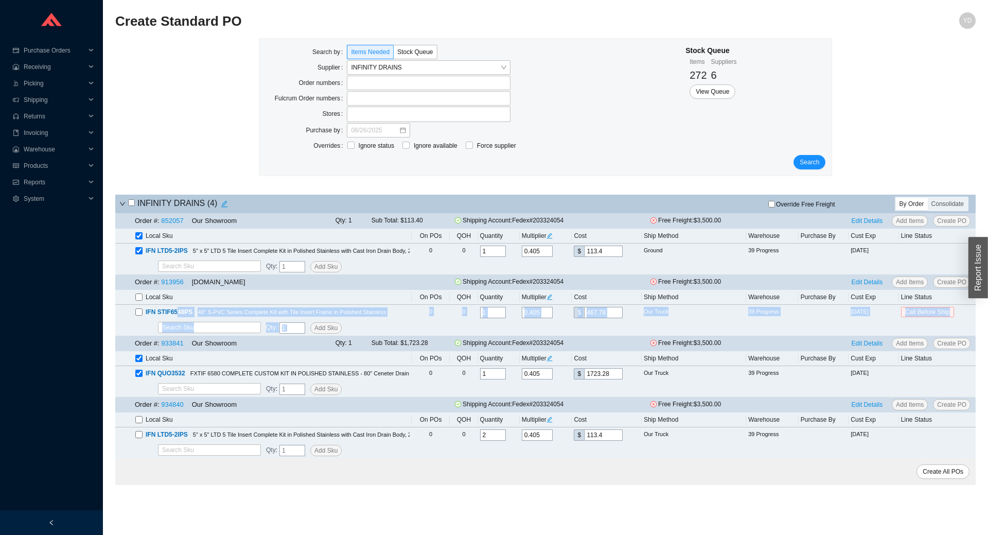
drag, startPoint x: 178, startPoint y: 311, endPoint x: 396, endPoint y: 339, distance: 219.9
click at [375, 336] on div "INFINITY DRAINS ( 4 ) Override Free Freight By Order Consolidate Order #: 85205…" at bounding box center [545, 339] width 860 height 290
click at [415, 340] on span "$1,723.28" at bounding box center [413, 342] width 27 height 7
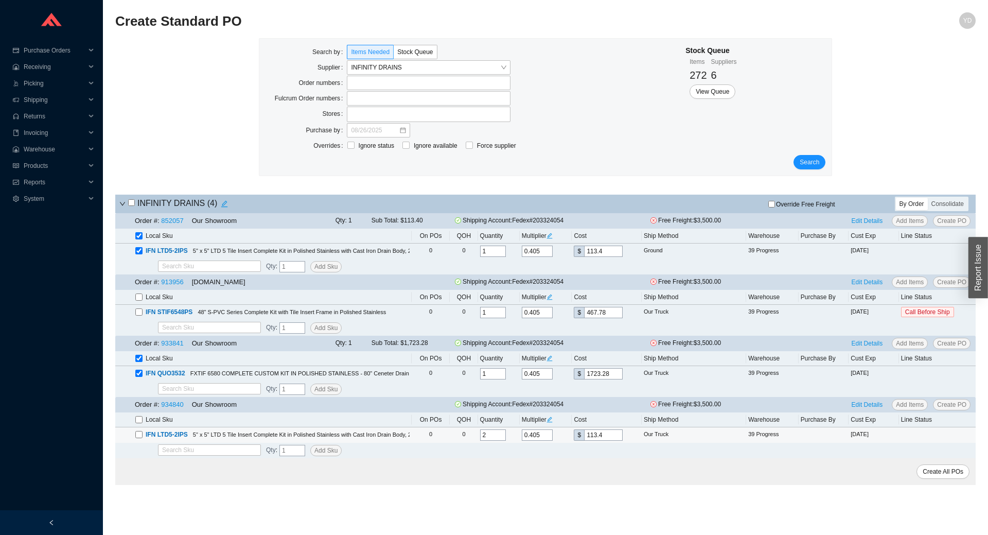
click at [136, 432] on input "checkbox" at bounding box center [138, 434] width 7 height 7
checkbox input "true"
drag, startPoint x: 933, startPoint y: 114, endPoint x: 971, endPoint y: 193, distance: 87.9
click at [937, 115] on div "Search by Items Needed Stock Queue Supplier INFINITY DRAINS Order numbers Fulcr…" at bounding box center [545, 112] width 860 height 148
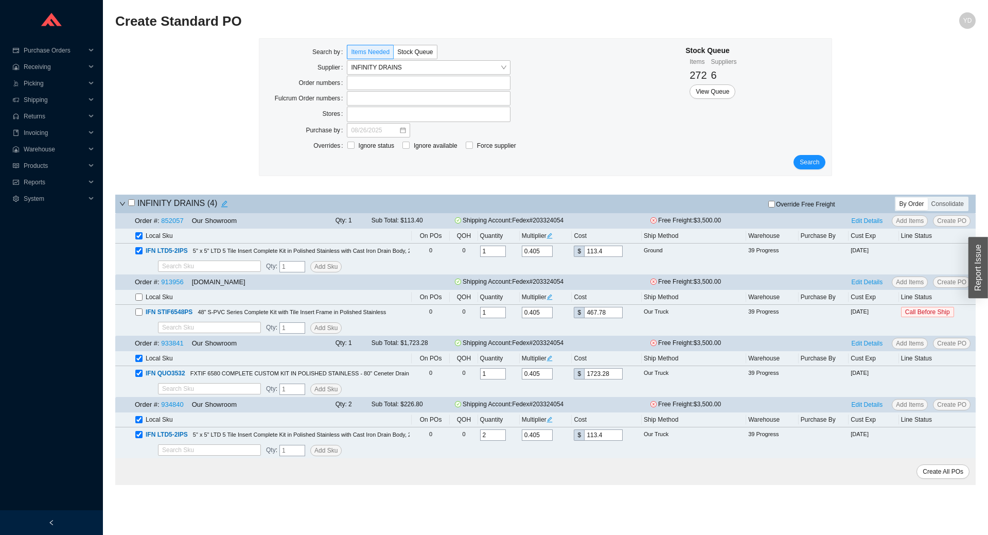
click at [793, 204] on span "Override Free Freight" at bounding box center [805, 204] width 59 height 6
click at [775, 204] on input "Override Free Freight" at bounding box center [771, 204] width 7 height 7
checkbox input "true"
click at [930, 473] on span "Create All POs" at bounding box center [943, 471] width 41 height 10
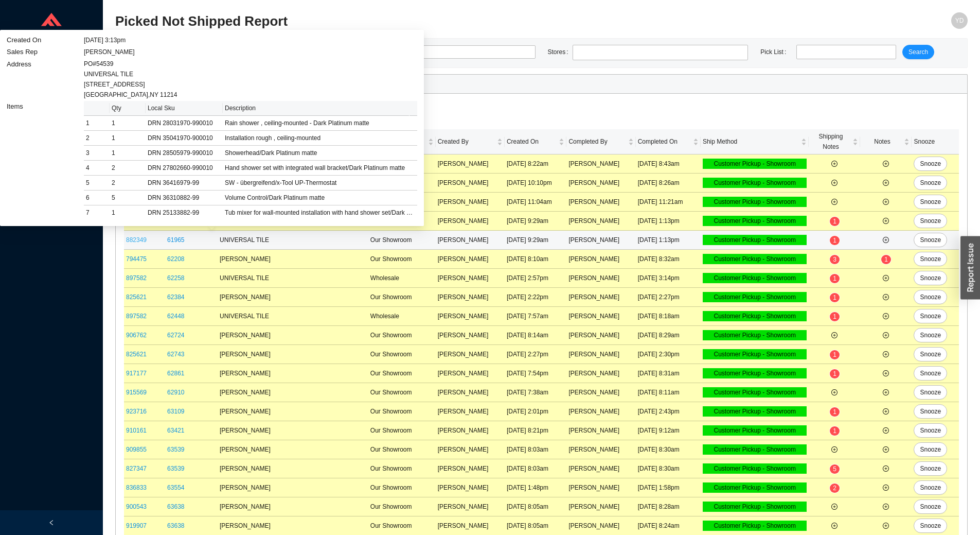
click at [139, 240] on link "882349" at bounding box center [136, 239] width 21 height 7
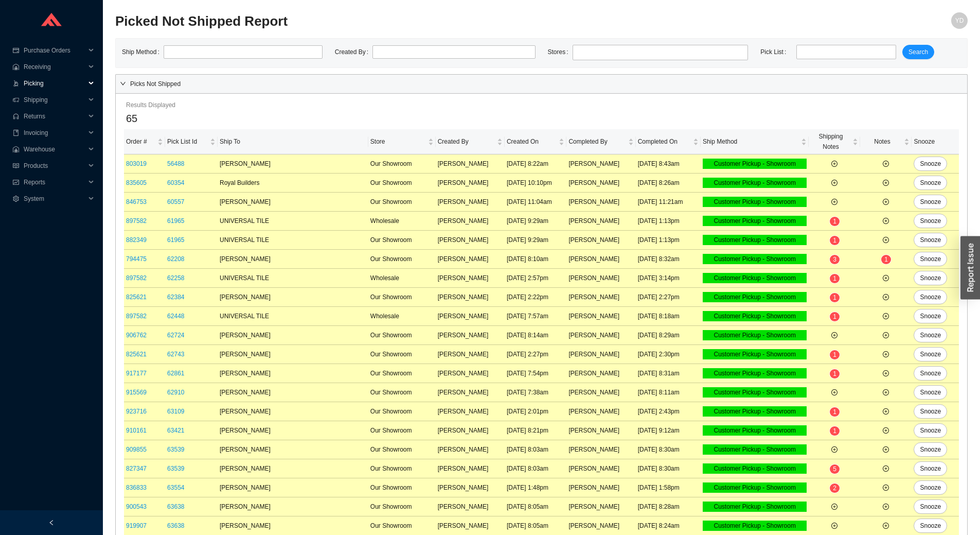
click at [46, 86] on span "Picking" at bounding box center [55, 83] width 62 height 16
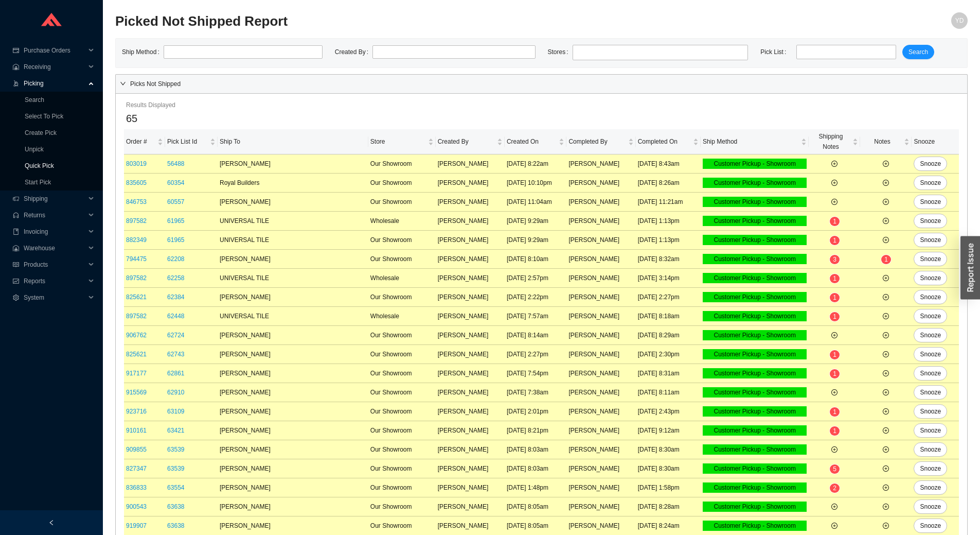
click at [53, 165] on link "Quick Pick" at bounding box center [39, 165] width 29 height 7
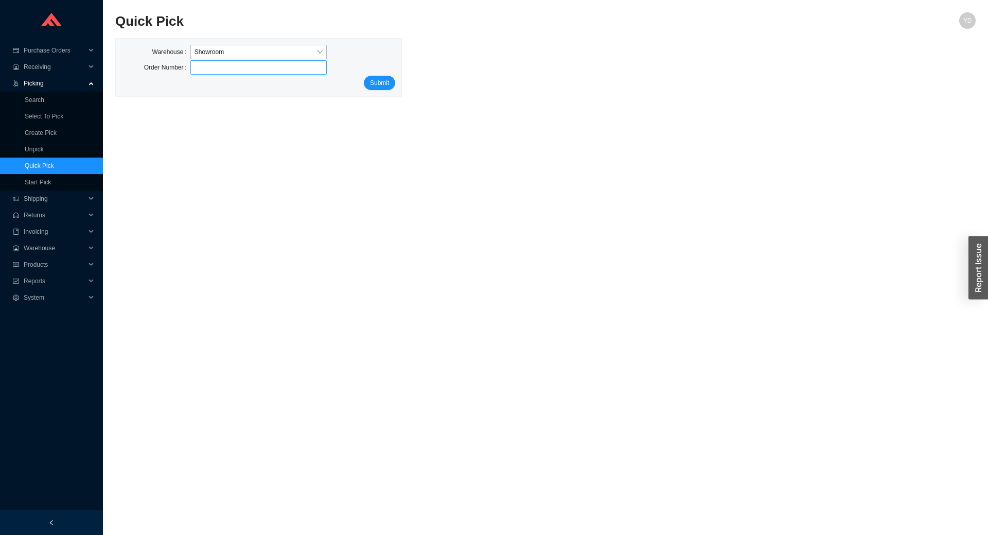
click at [287, 67] on input "tel" at bounding box center [258, 67] width 137 height 14
type input "821770"
click button "Submit" at bounding box center [379, 83] width 31 height 14
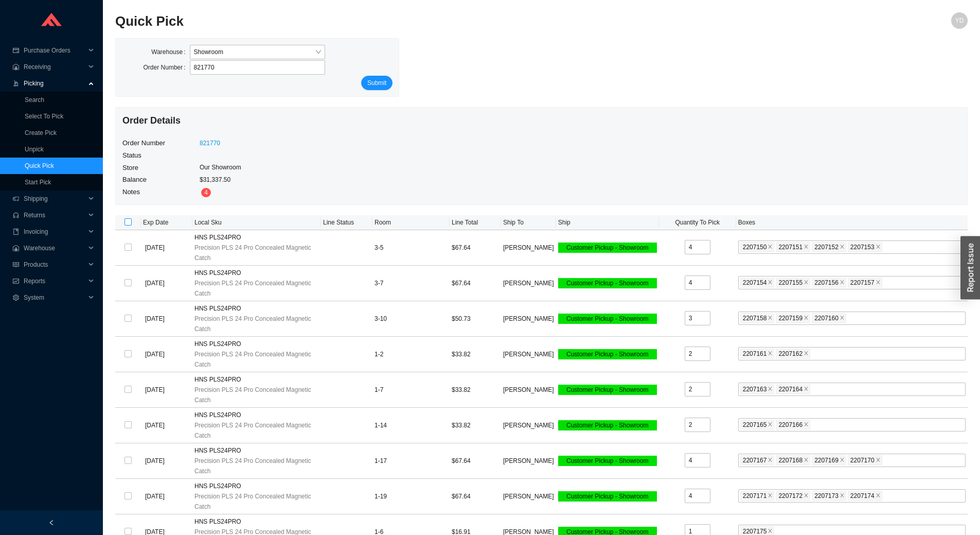
click at [130, 221] on input "checkbox" at bounding box center [128, 221] width 7 height 7
checkbox input "true"
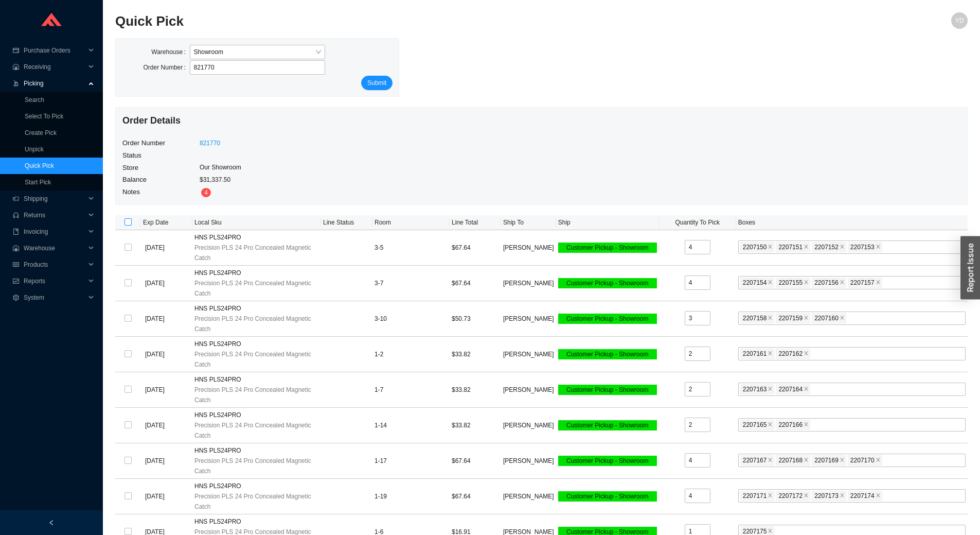
checkbox input "true"
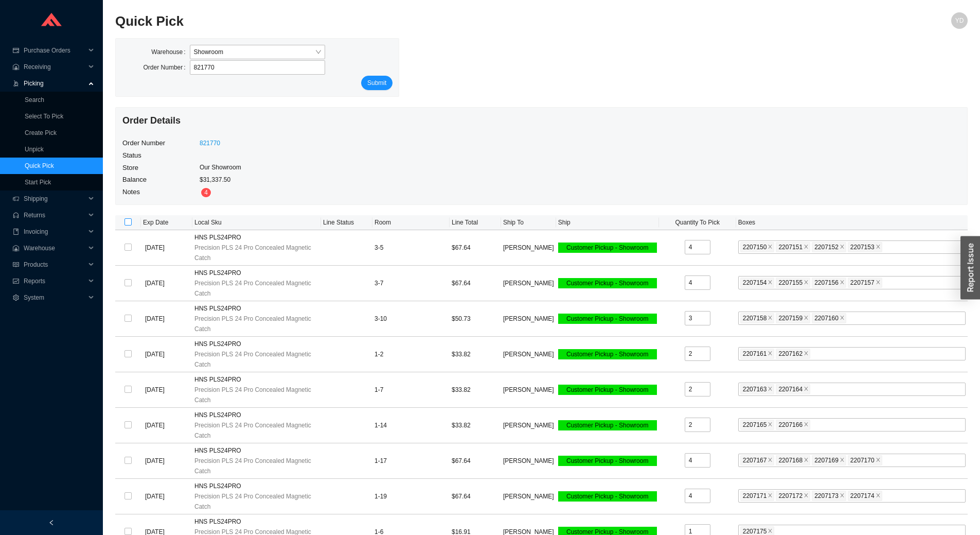
checkbox input "true"
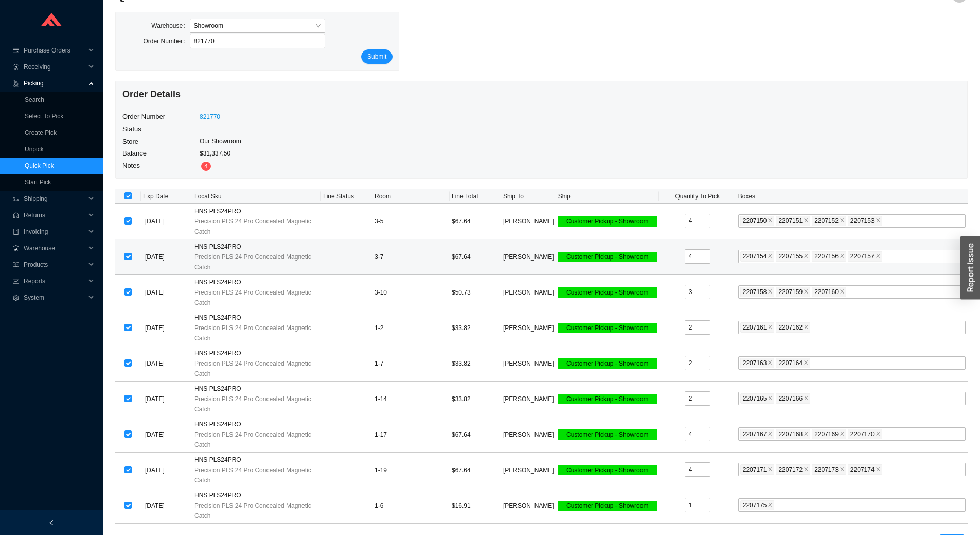
scroll to position [41, 0]
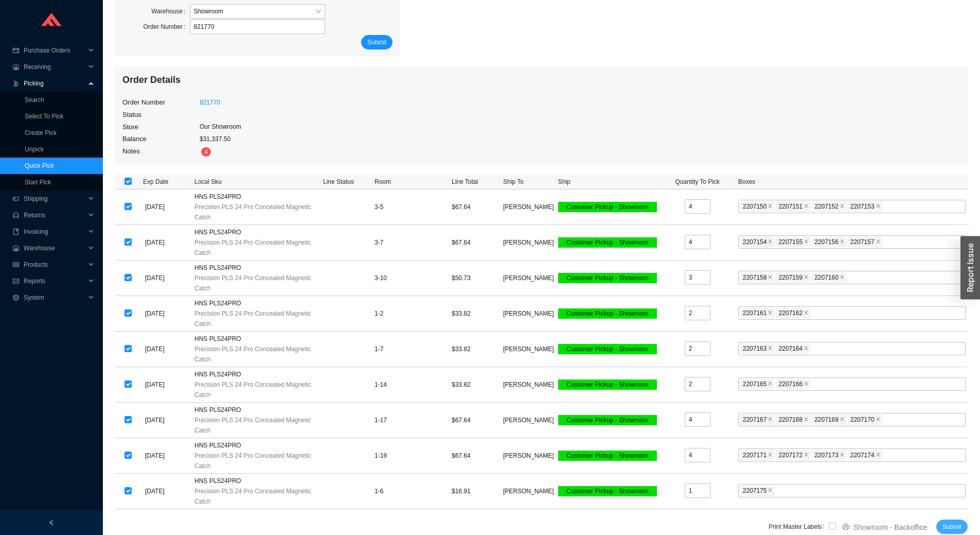
click at [945, 526] on span "Submit" at bounding box center [952, 526] width 19 height 10
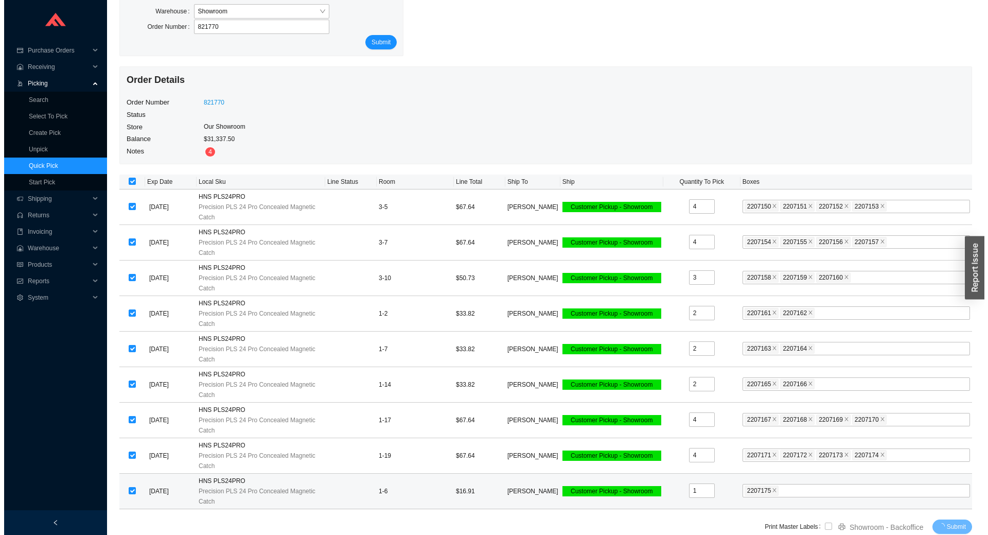
scroll to position [0, 0]
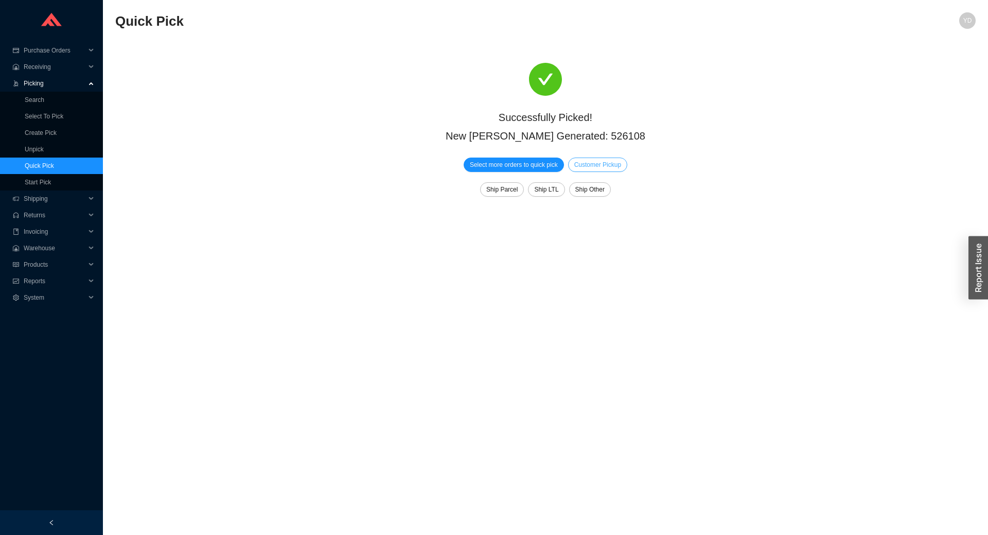
click at [591, 163] on span "Customer Pickup" at bounding box center [597, 165] width 47 height 10
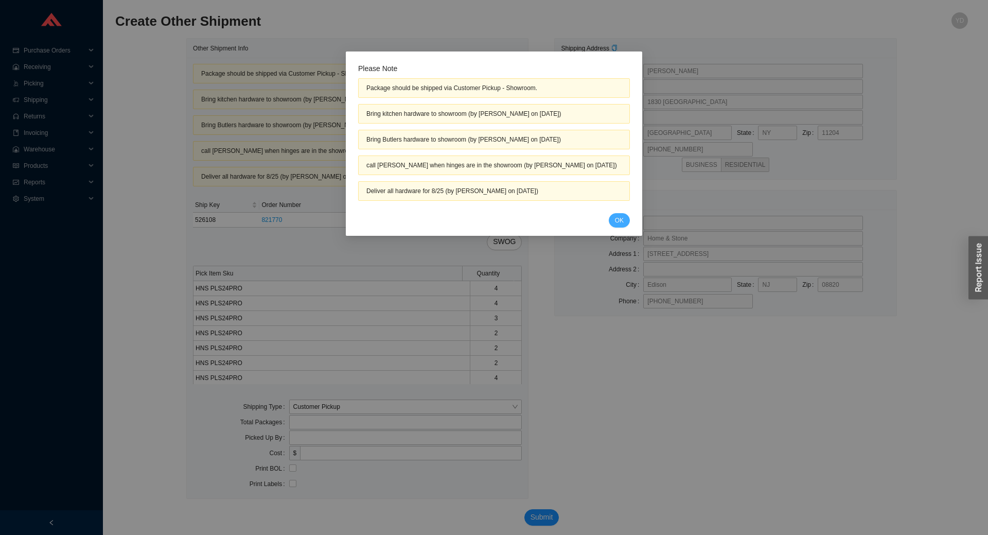
click at [625, 222] on button "OK" at bounding box center [619, 220] width 21 height 14
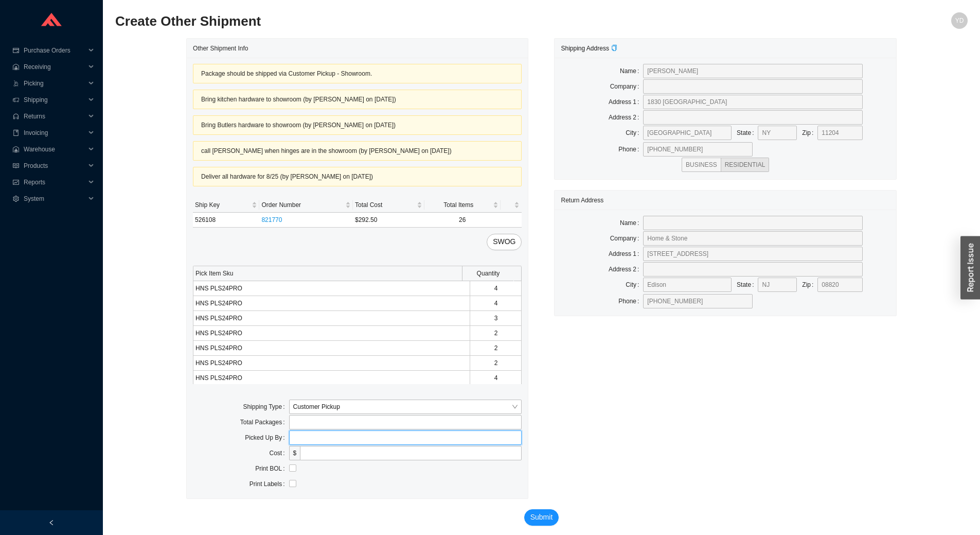
click at [340, 435] on input "text" at bounding box center [405, 437] width 233 height 14
type input "Shloimie"
click at [545, 517] on span "Submit" at bounding box center [541, 517] width 23 height 12
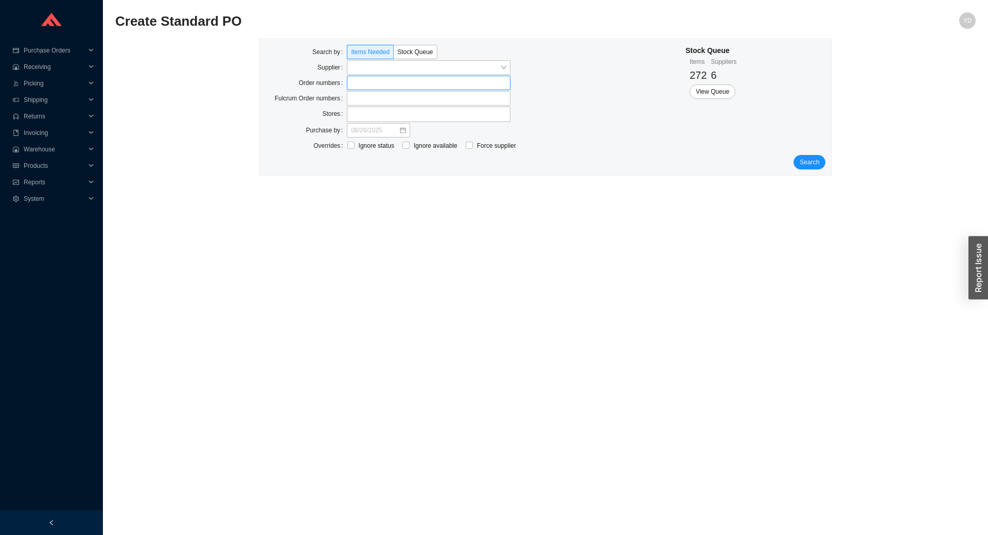
click at [377, 81] on label at bounding box center [429, 83] width 164 height 14
click at [356, 81] on input at bounding box center [351, 82] width 7 height 11
type input "935235"
click button "Search" at bounding box center [809, 163] width 32 height 14
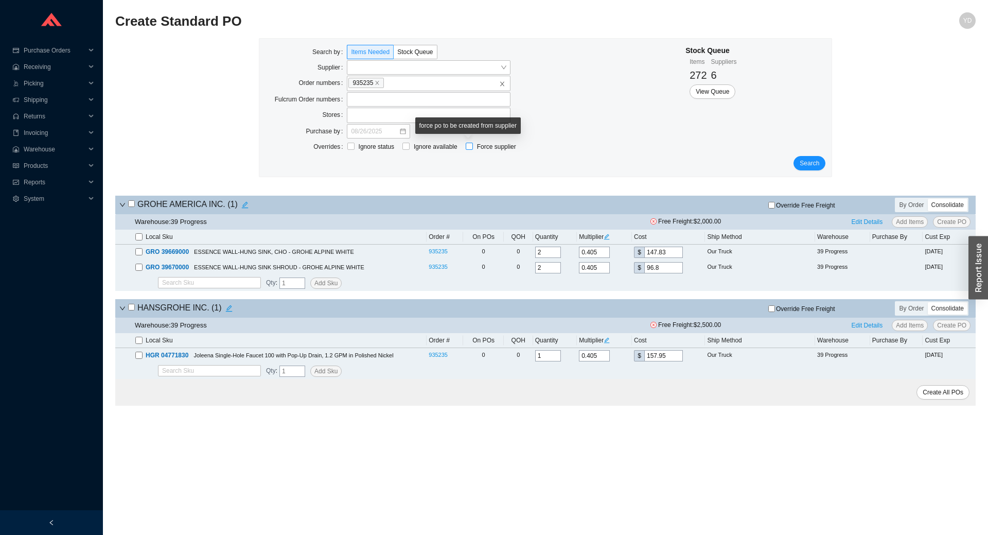
click at [482, 145] on span "Force supplier" at bounding box center [496, 146] width 47 height 10
click at [473, 145] on input "Force supplier" at bounding box center [469, 146] width 7 height 7
click at [471, 146] on input "Force supplier" at bounding box center [469, 146] width 7 height 7
checkbox input "false"
click at [133, 205] on input "checkbox" at bounding box center [131, 203] width 7 height 7
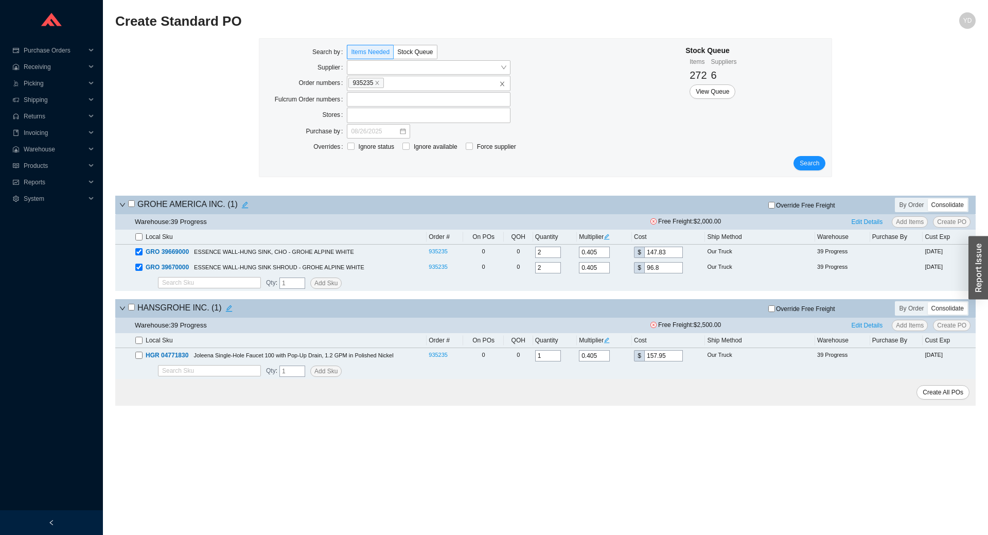
checkbox input "true"
click at [821, 208] on span "Override Free Freight" at bounding box center [805, 205] width 59 height 6
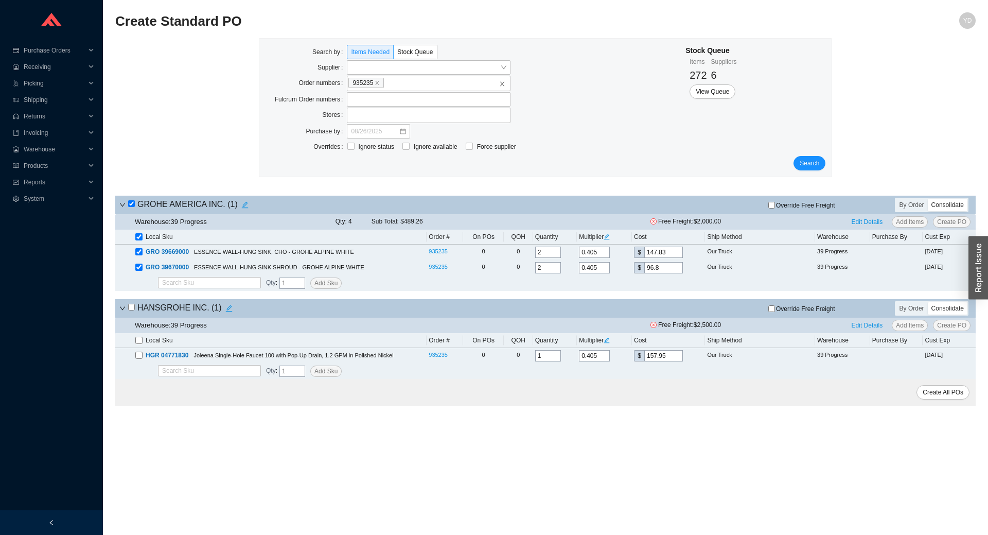
click at [775, 208] on input "Override Free Freight" at bounding box center [771, 205] width 7 height 7
checkbox input "true"
click at [960, 222] on span "Create PO" at bounding box center [951, 222] width 29 height 10
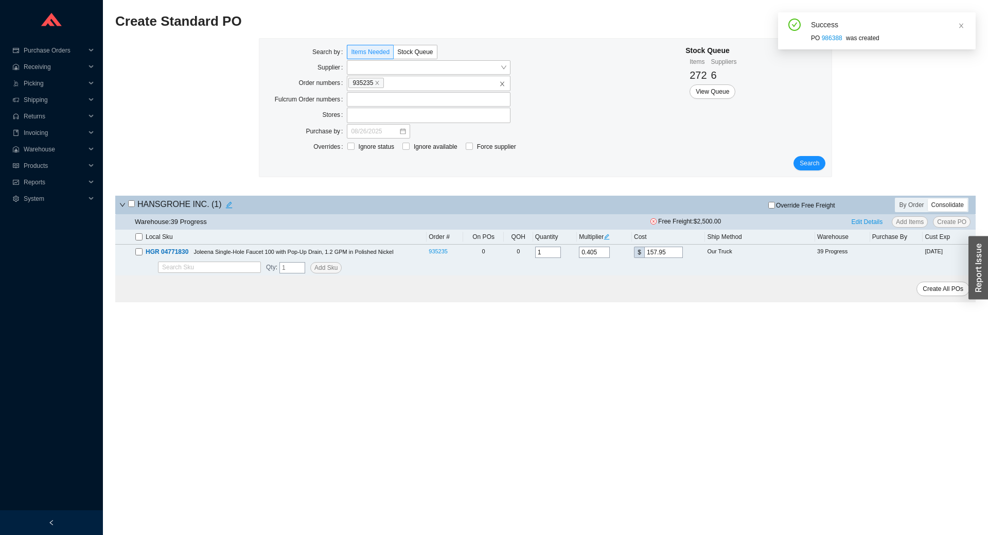
click at [130, 203] on input "checkbox" at bounding box center [131, 203] width 7 height 7
checkbox input "true"
click at [494, 146] on span "Force supplier" at bounding box center [496, 146] width 47 height 10
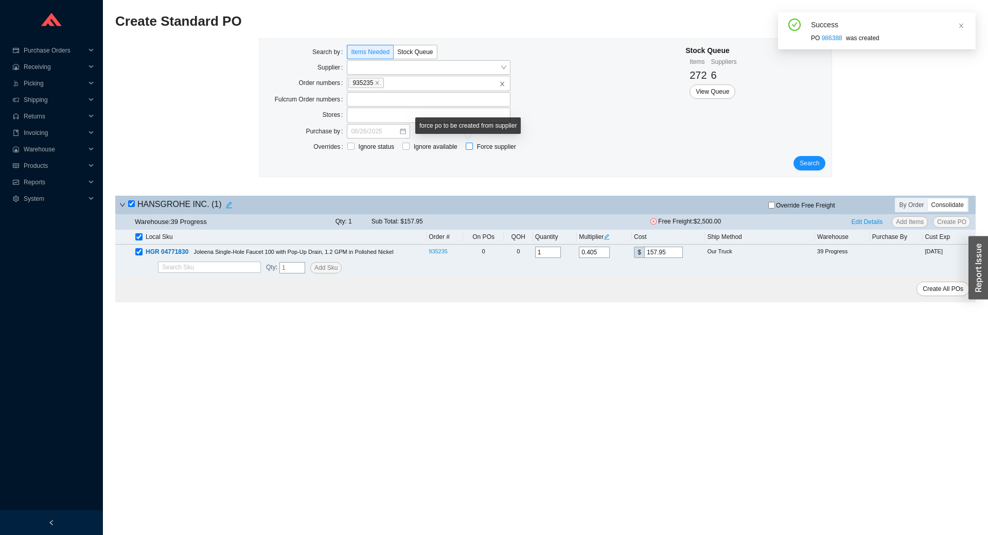
click at [473, 146] on input "Force supplier" at bounding box center [469, 146] width 7 height 7
checkbox input "true"
click at [556, 148] on input "search" at bounding box center [559, 146] width 70 height 13
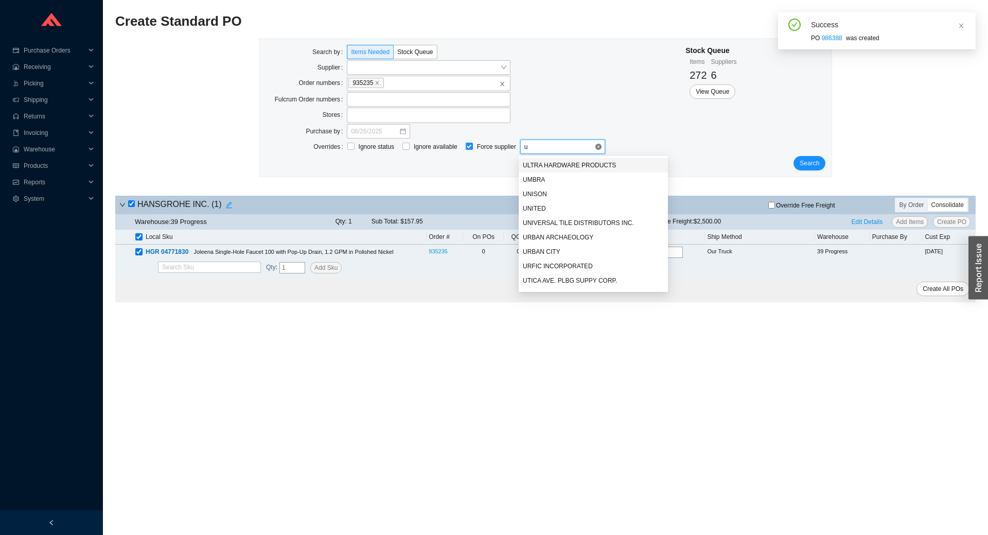
type input "ut"
click at [562, 163] on div "UTICA AVE. PLBG SUPPY CORP." at bounding box center [593, 165] width 141 height 9
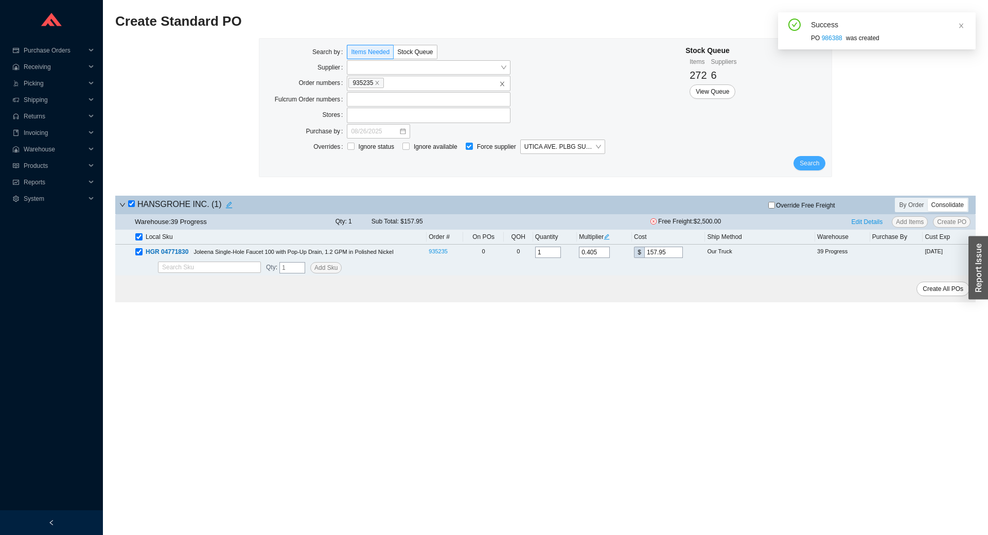
click at [817, 163] on span "Search" at bounding box center [810, 163] width 20 height 10
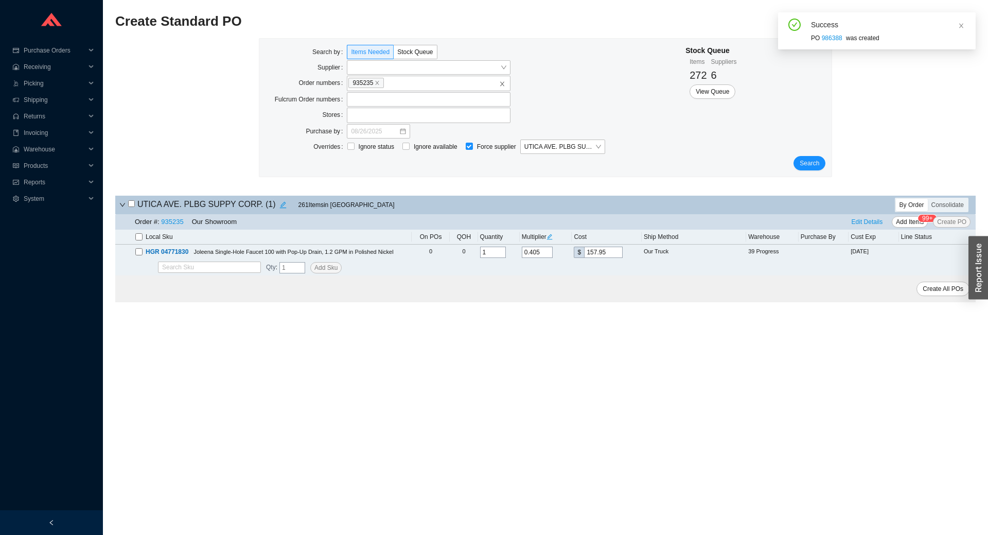
click at [130, 204] on input "checkbox" at bounding box center [131, 203] width 7 height 7
checkbox input "true"
click at [960, 222] on span "Create PO" at bounding box center [951, 222] width 29 height 10
